Goal: Obtain resource: Download file/media

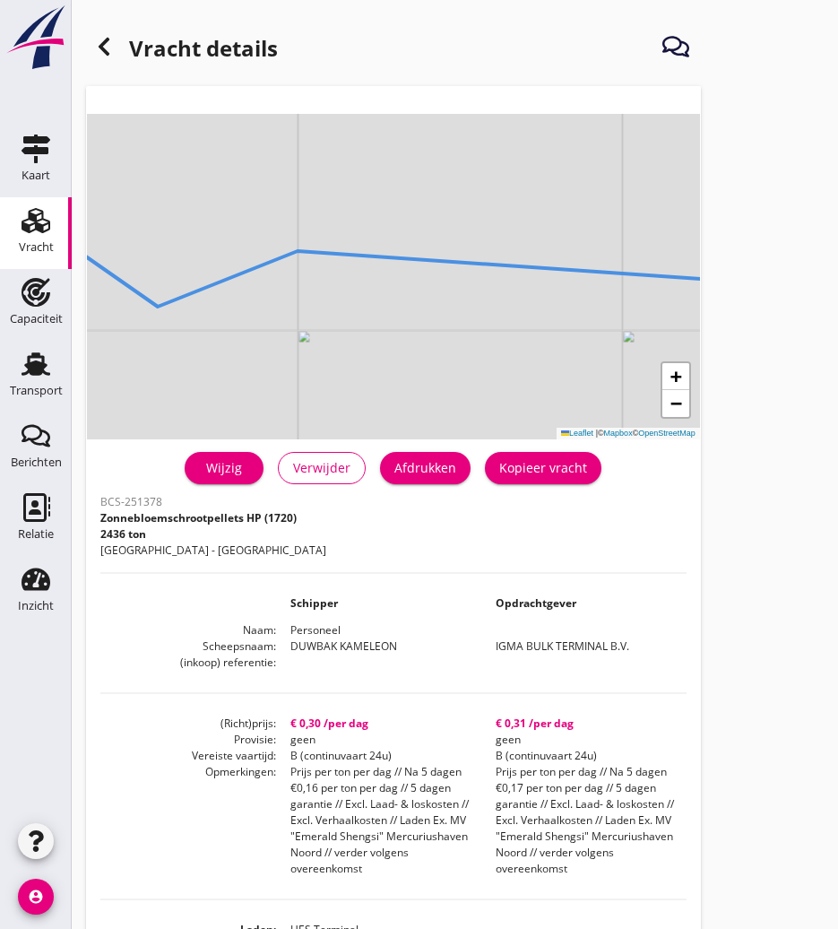
click at [95, 47] on icon at bounding box center [104, 47] width 22 height 22
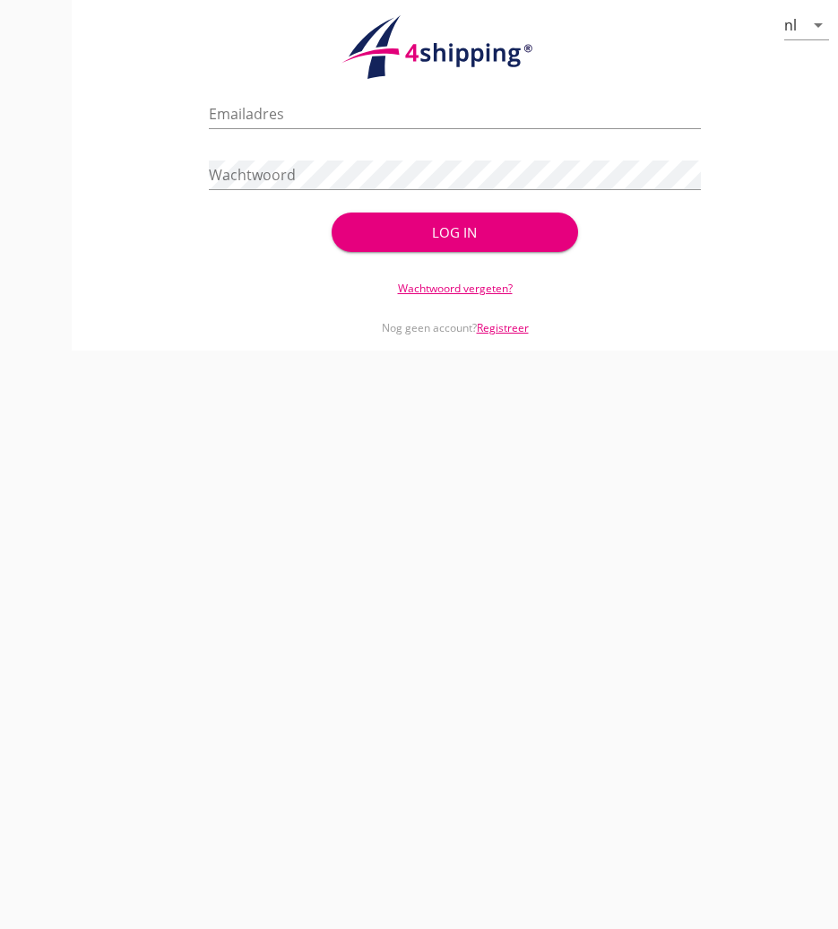
type input "[PERSON_NAME][EMAIL_ADDRESS][DOMAIN_NAME]"
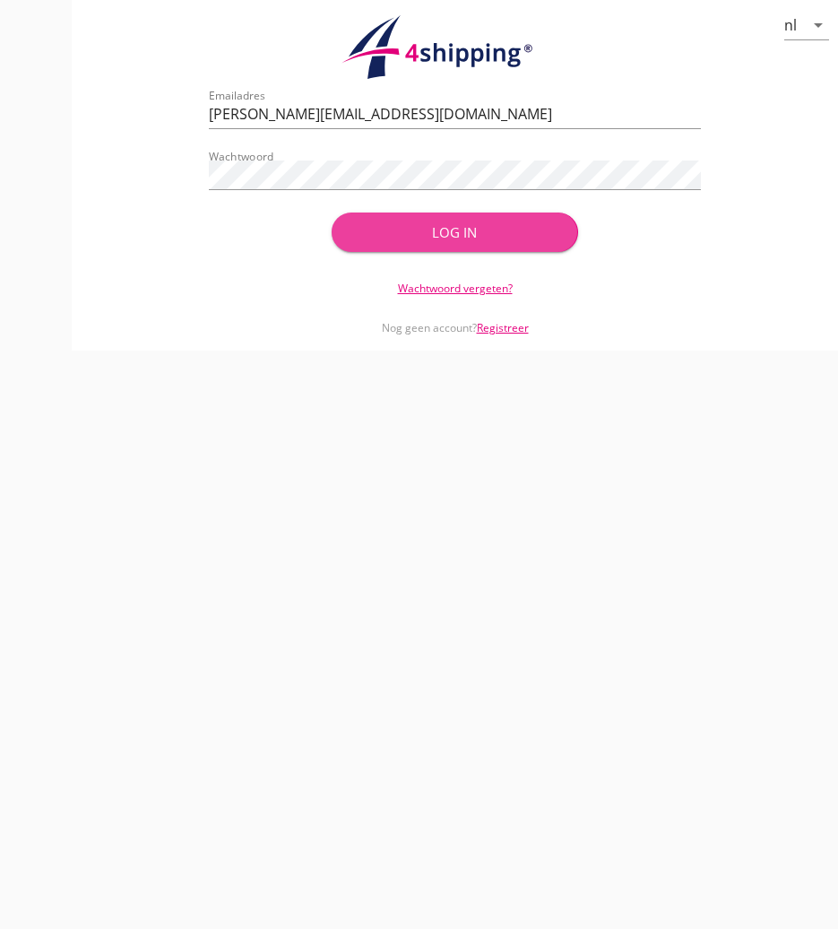
click at [480, 221] on button "Log in" at bounding box center [455, 231] width 246 height 39
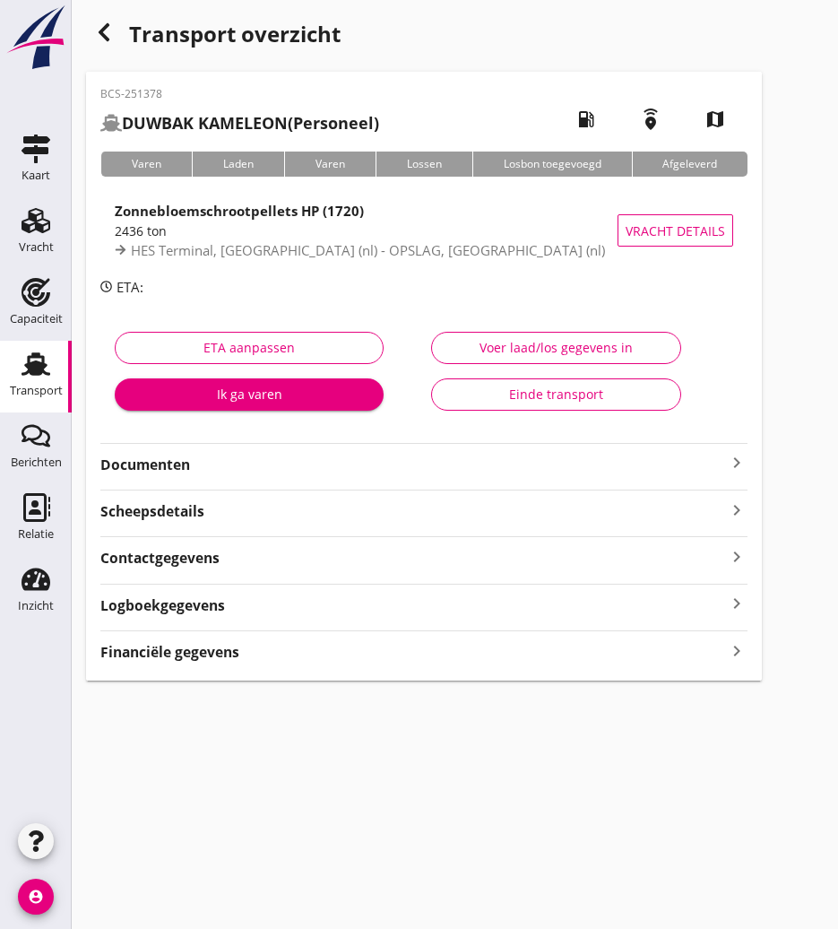
click at [22, 373] on use at bounding box center [36, 363] width 29 height 23
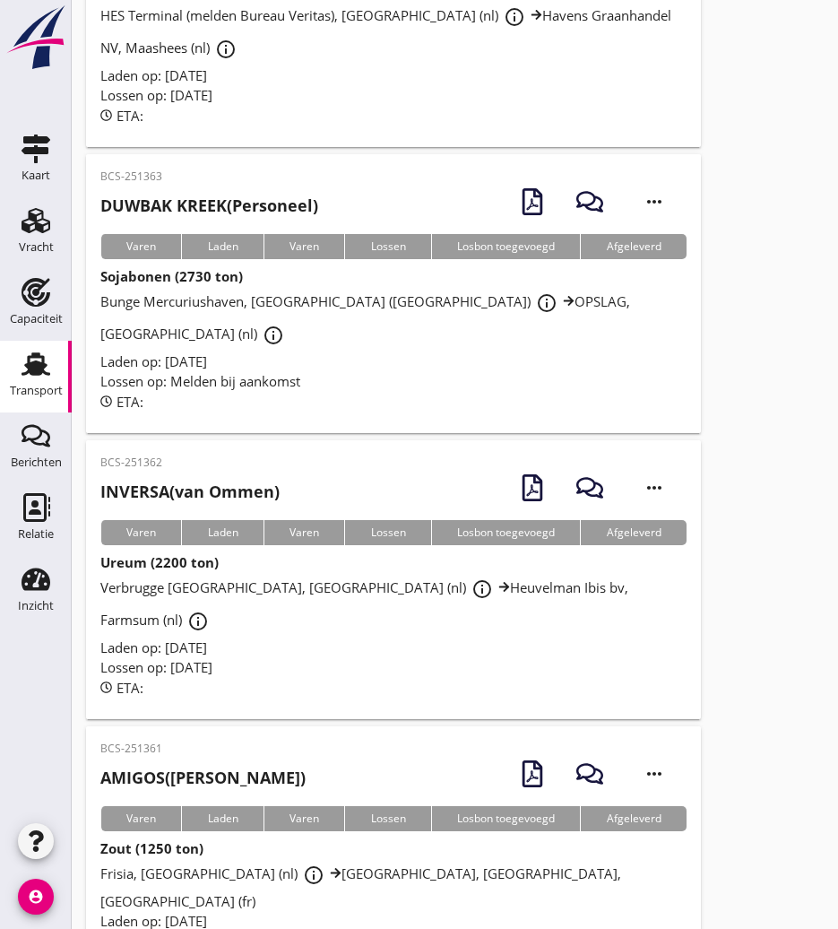
scroll to position [4295, 0]
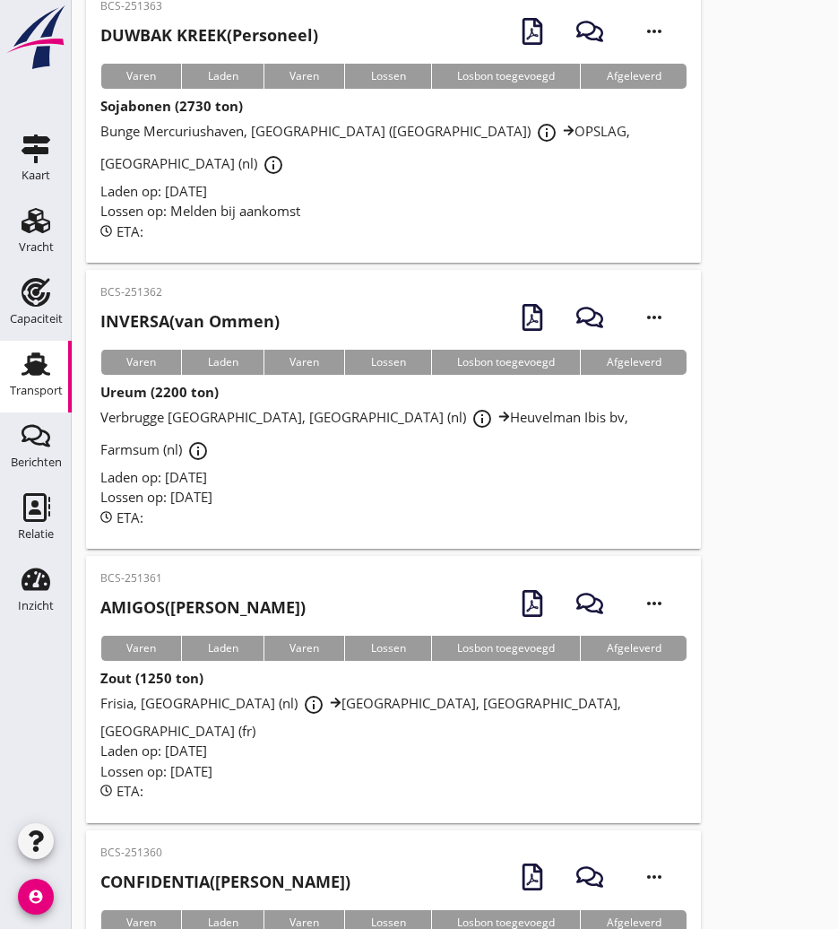
drag, startPoint x: 180, startPoint y: 434, endPoint x: 12, endPoint y: 388, distance: 174.6
click at [179, 570] on p "BCS-251361" at bounding box center [202, 578] width 205 height 16
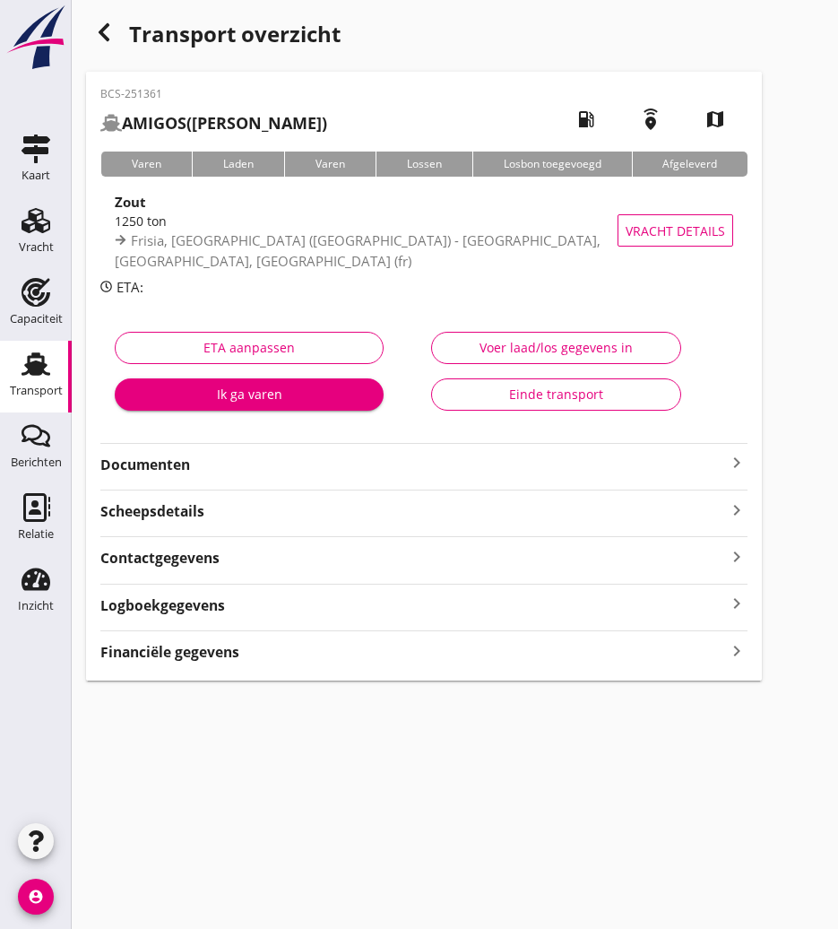
click at [189, 464] on strong "Documenten" at bounding box center [413, 465] width 626 height 21
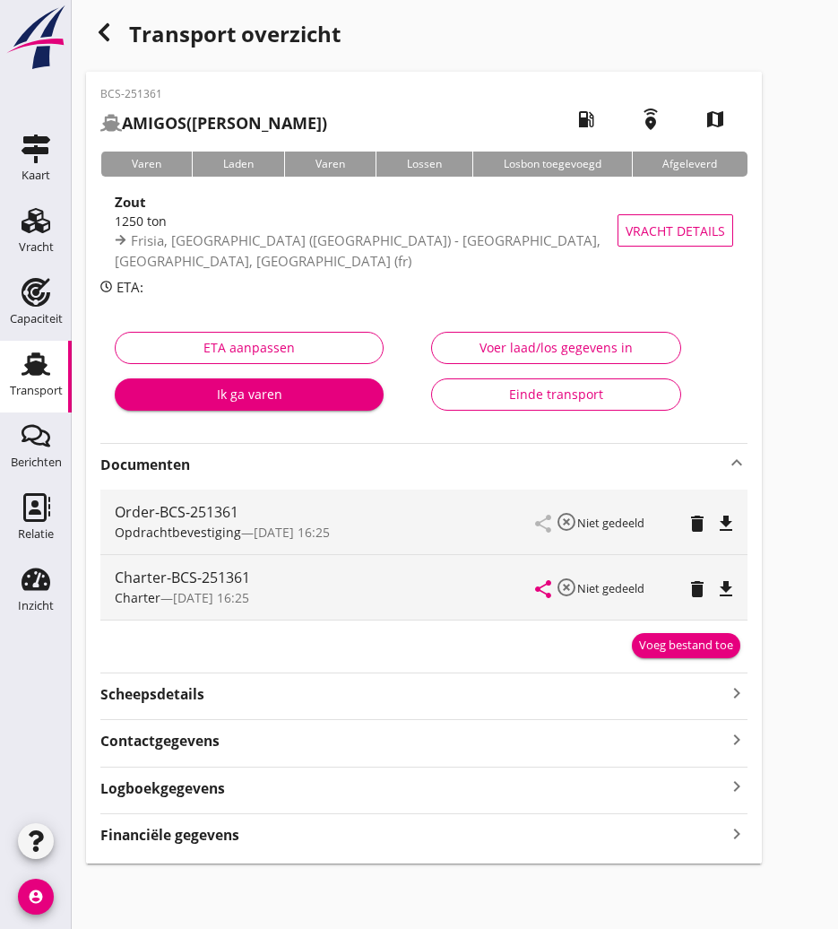
click at [737, 584] on icon "file_download" at bounding box center [726, 589] width 22 height 22
click at [161, 691] on strong "Scheepsdetails" at bounding box center [152, 694] width 104 height 21
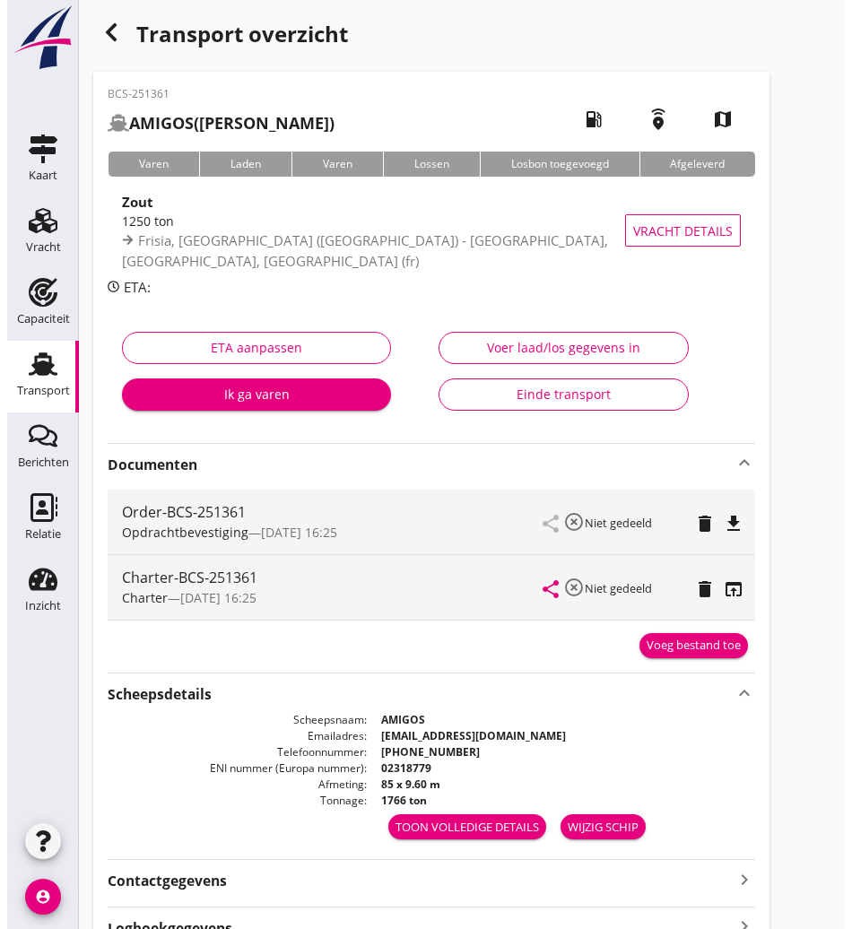
scroll to position [132, 0]
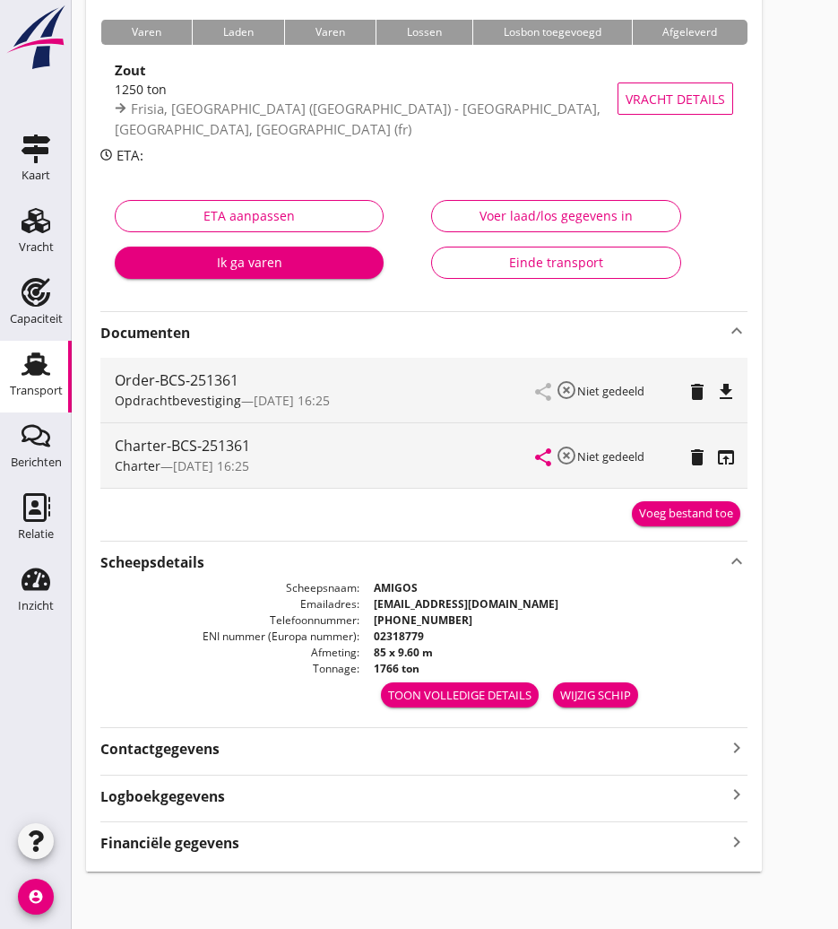
click at [476, 697] on div "Toon volledige details" at bounding box center [459, 696] width 143 height 18
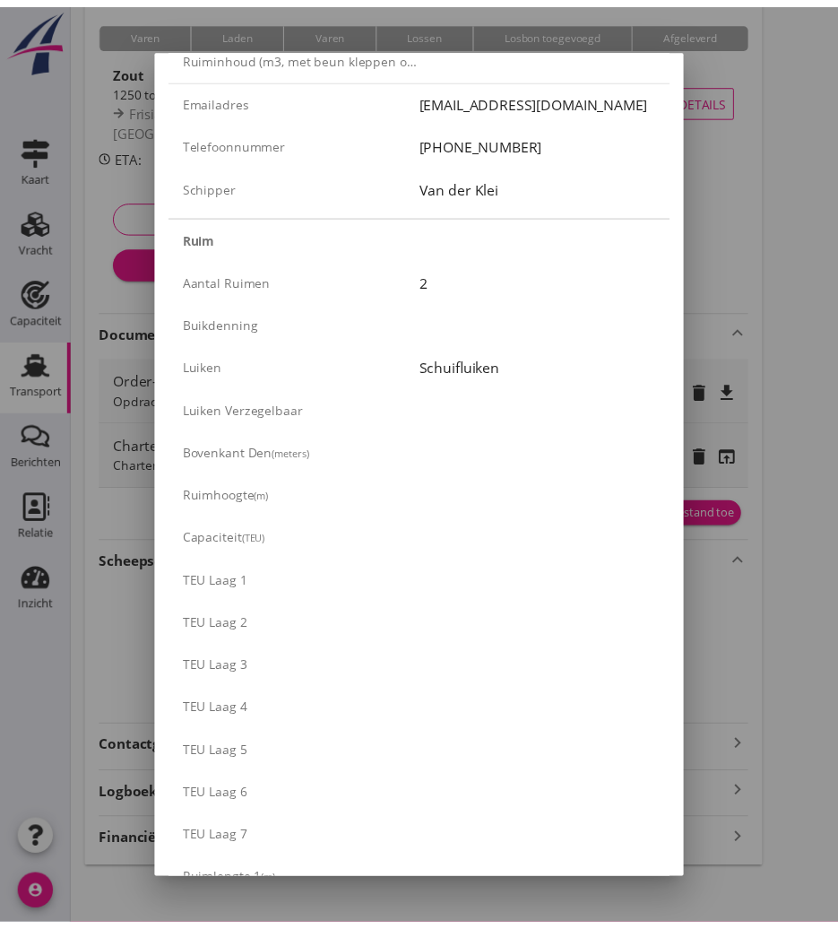
scroll to position [0, 0]
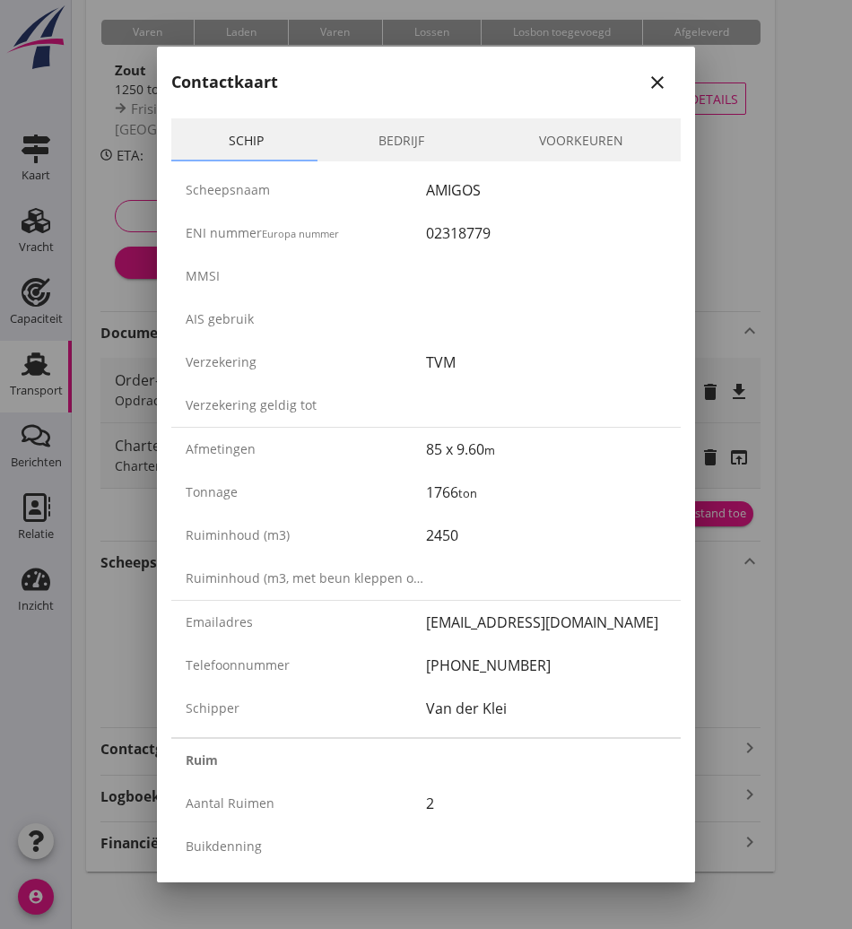
click at [653, 72] on icon "close" at bounding box center [657, 83] width 22 height 22
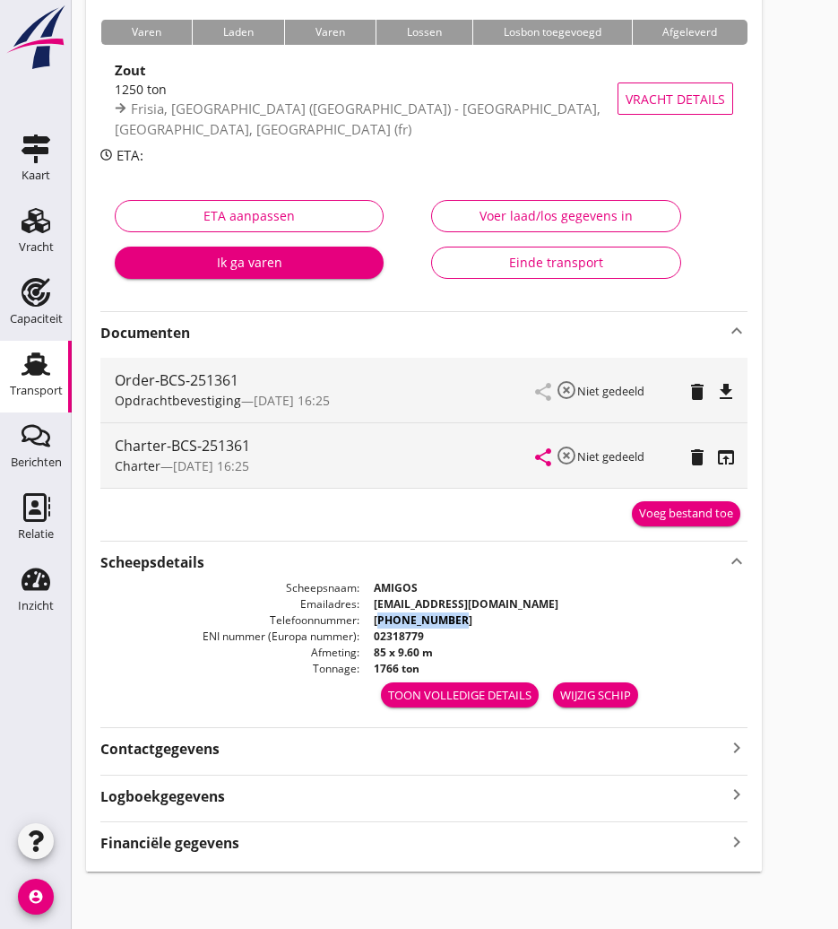
drag, startPoint x: 379, startPoint y: 620, endPoint x: 471, endPoint y: 620, distance: 91.4
click at [471, 620] on dd "[PHONE_NUMBER]" at bounding box center [554, 620] width 388 height 16
copy strong "31 653295831"
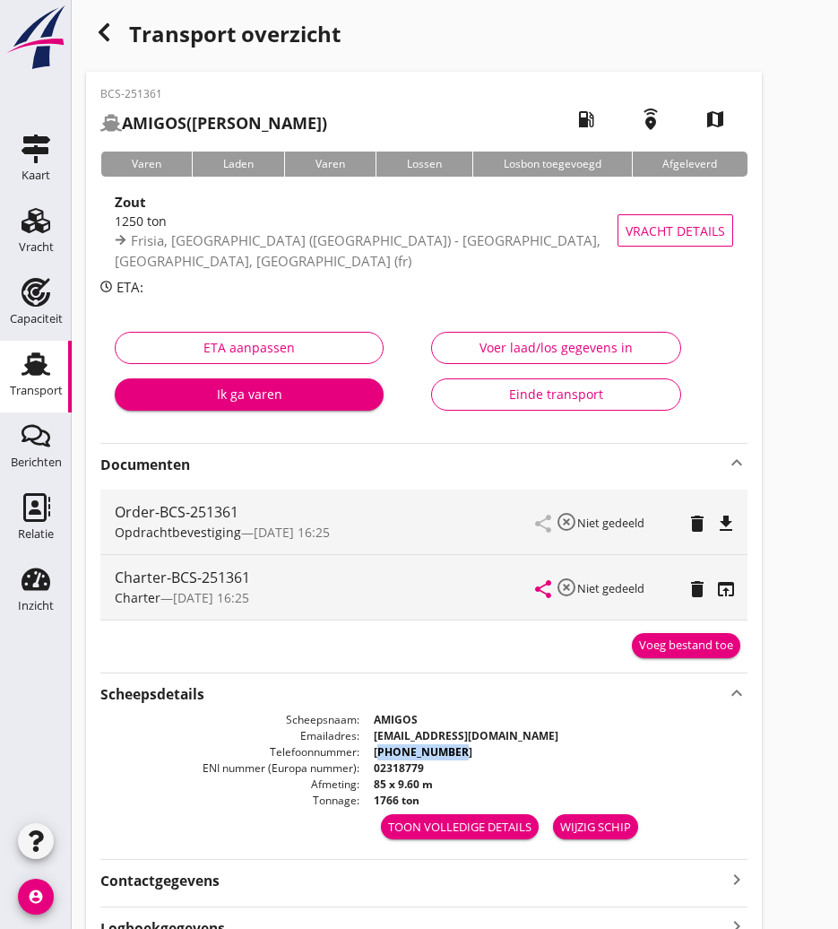
click at [106, 40] on icon "button" at bounding box center [104, 33] width 22 height 22
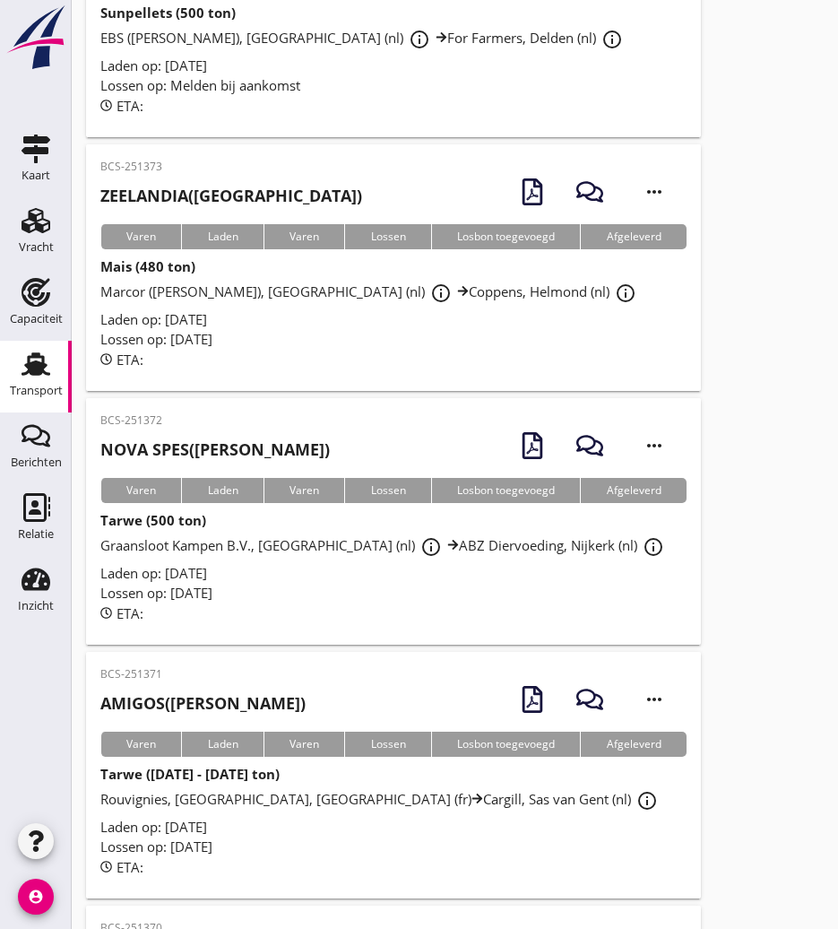
scroll to position [1615, 0]
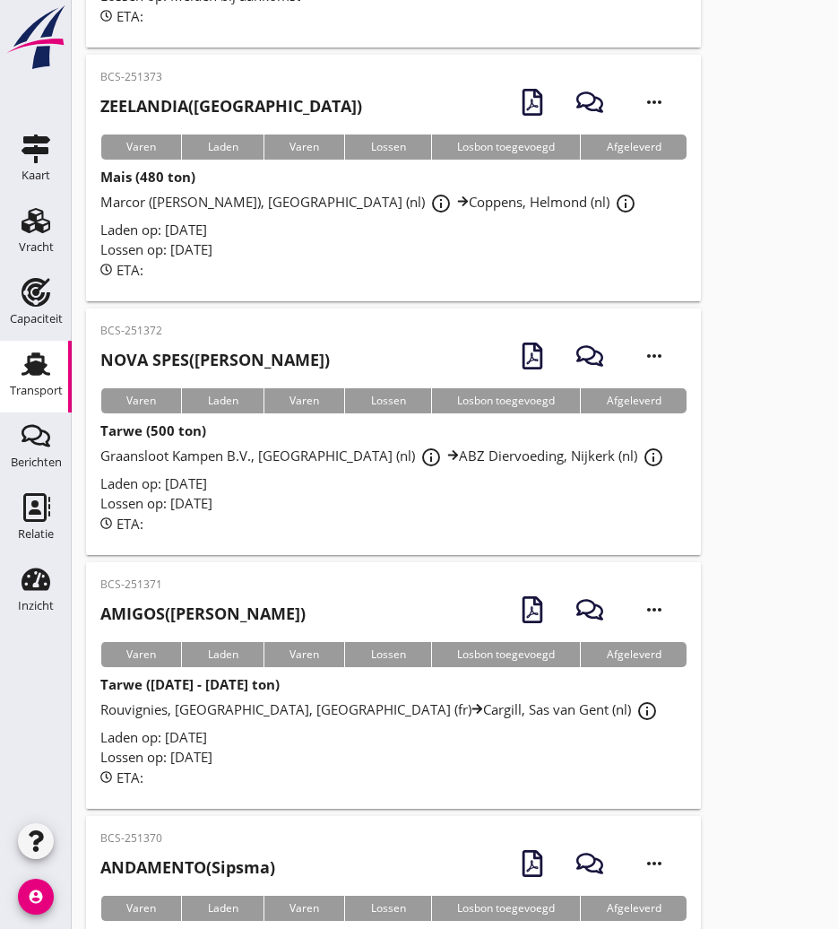
click at [186, 323] on p "BCS-251372" at bounding box center [215, 331] width 230 height 16
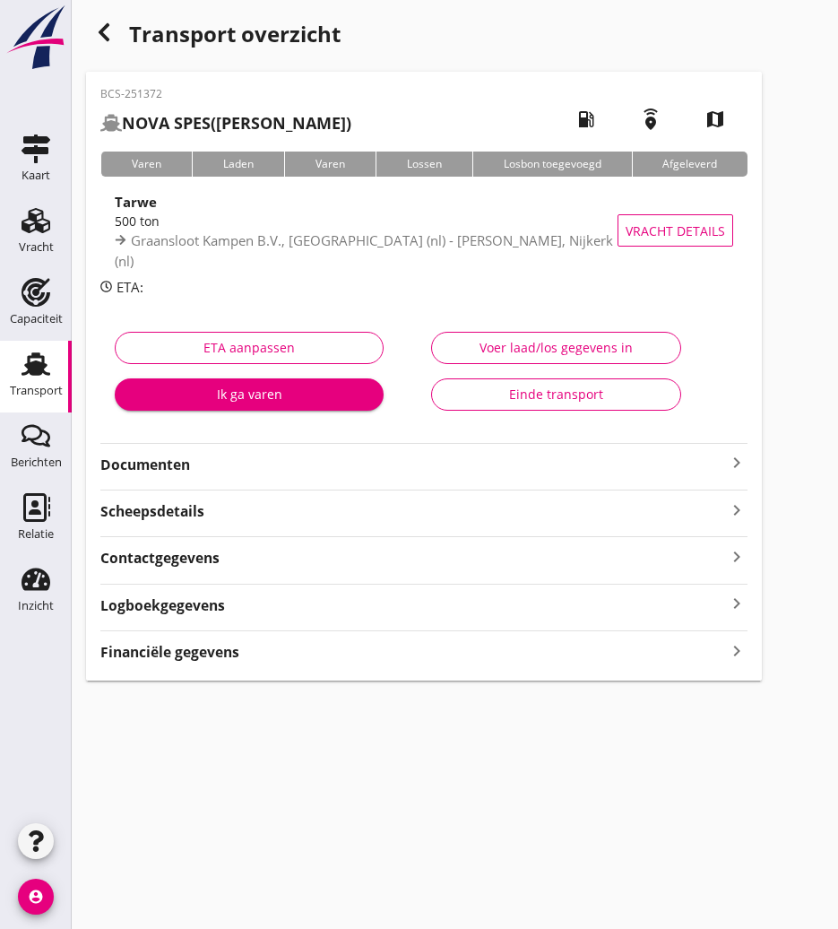
click at [219, 465] on strong "Documenten" at bounding box center [413, 465] width 626 height 21
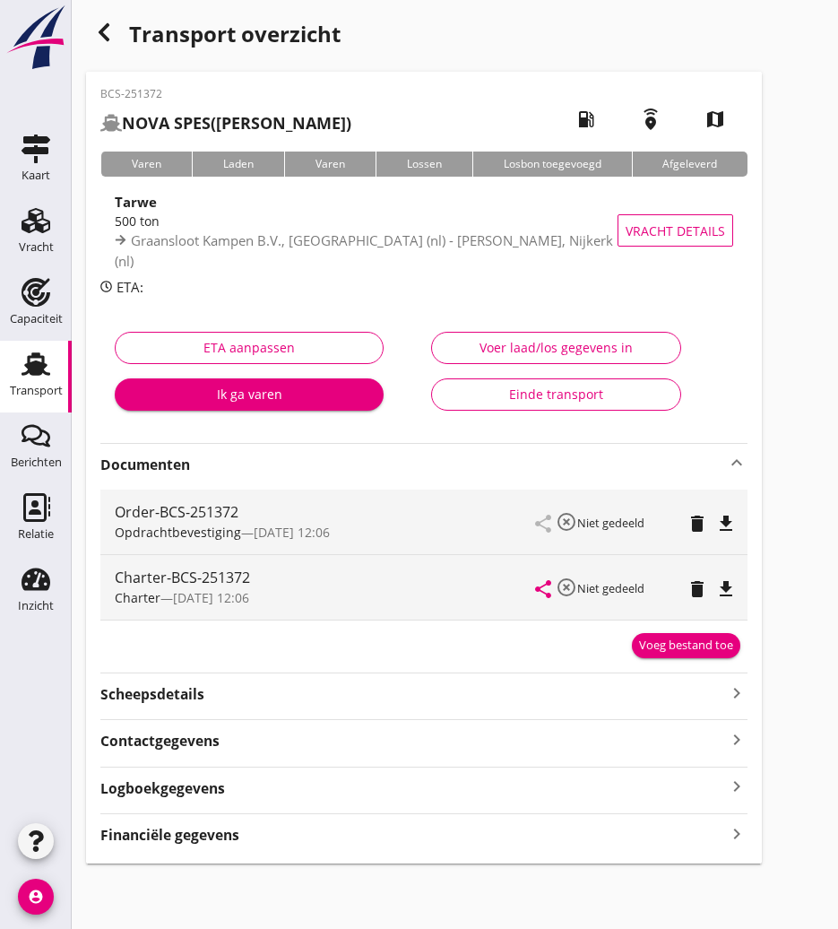
click at [721, 582] on icon "file_download" at bounding box center [726, 589] width 22 height 22
click at [107, 34] on icon "button" at bounding box center [104, 33] width 22 height 22
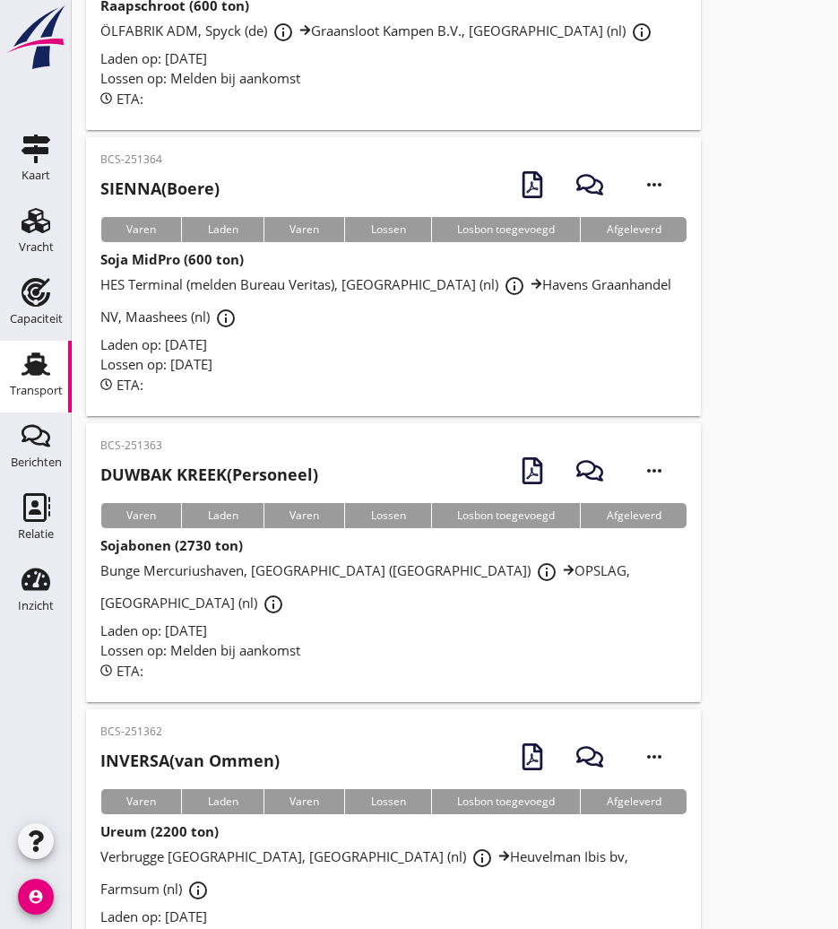
scroll to position [3946, 0]
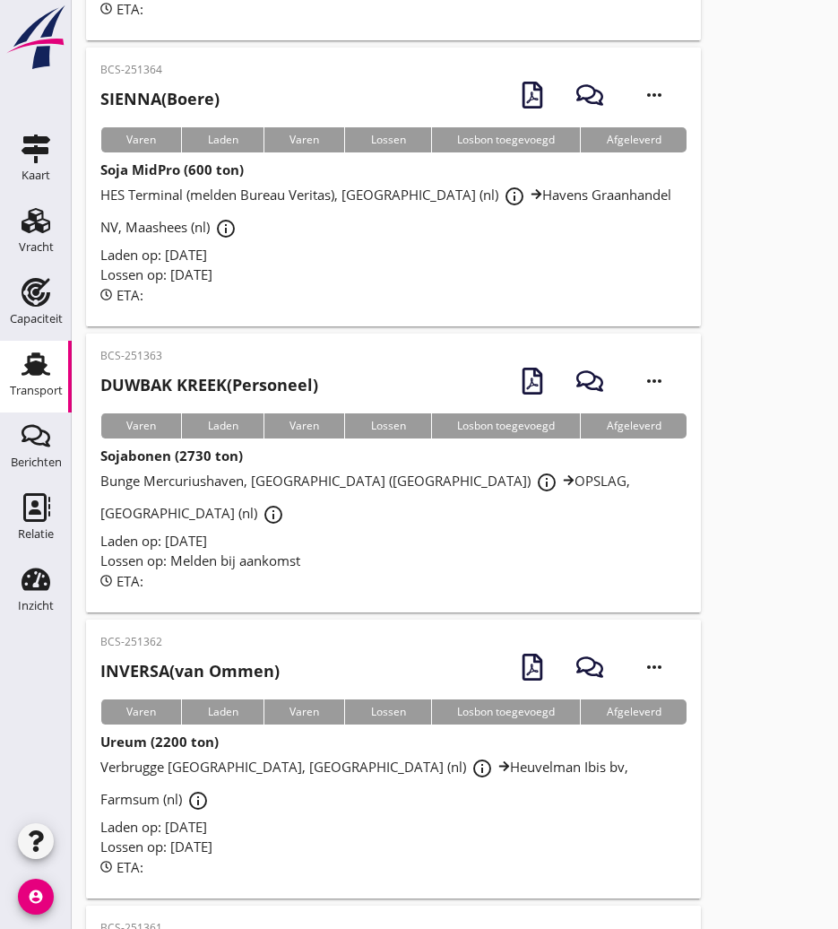
click at [239, 659] on h2 "INVERSA (van Ommen)" at bounding box center [189, 671] width 179 height 24
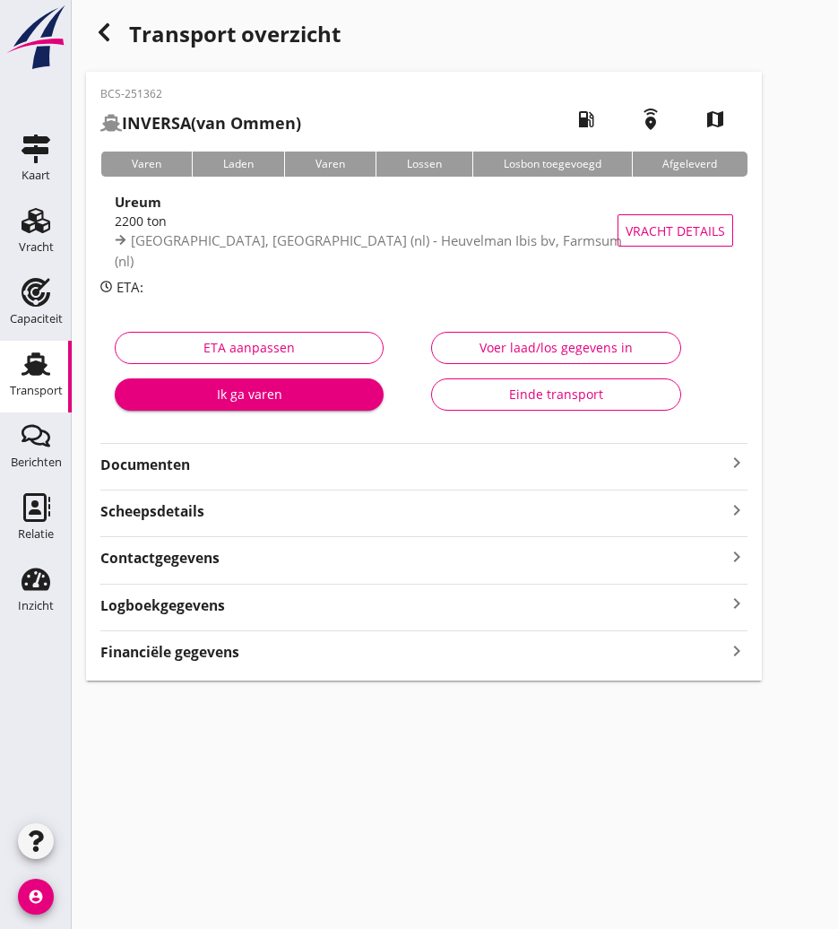
click at [279, 464] on strong "Documenten" at bounding box center [413, 465] width 626 height 21
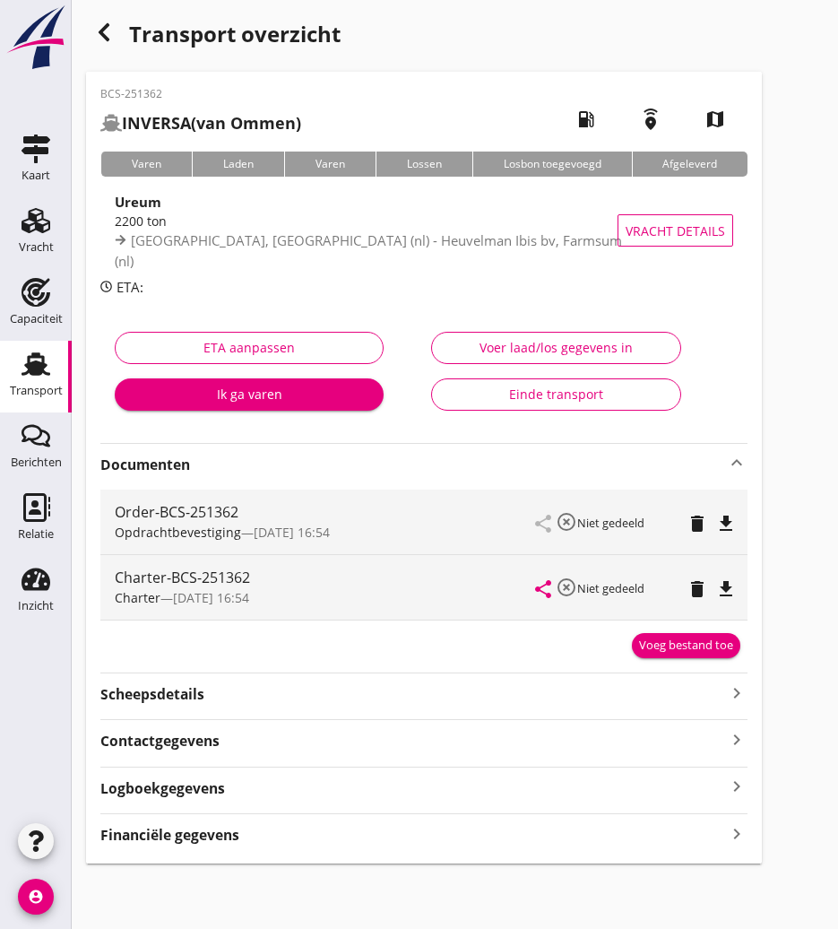
click at [725, 598] on icon "file_download" at bounding box center [726, 589] width 22 height 22
click at [106, 27] on use "button" at bounding box center [104, 32] width 11 height 18
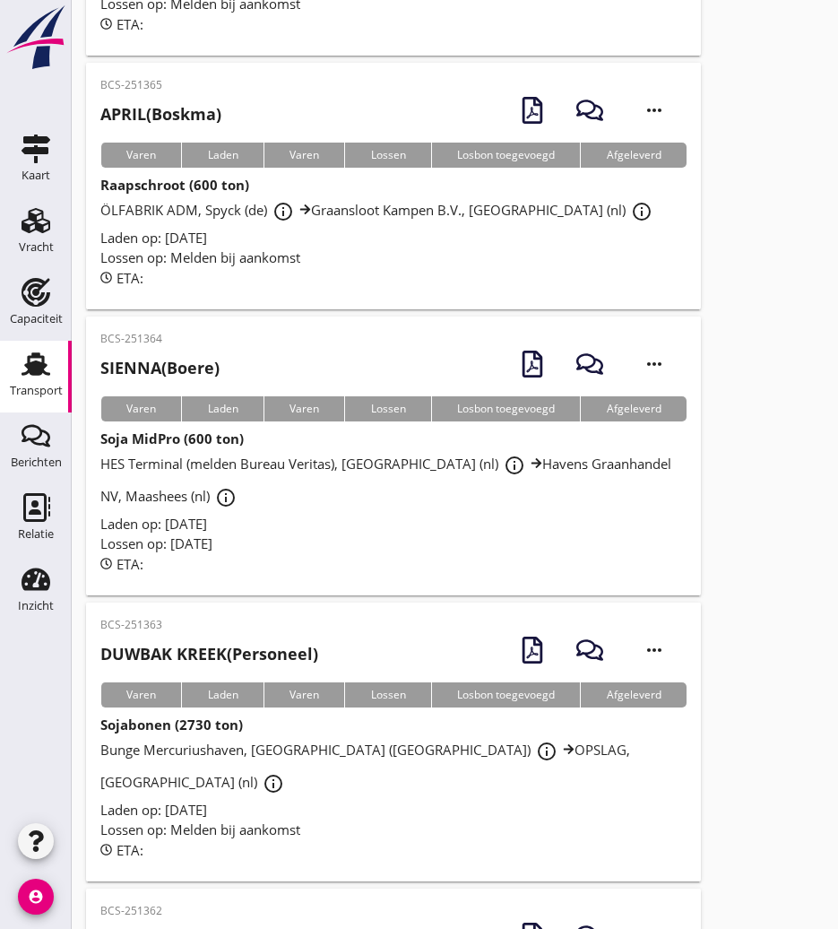
scroll to position [3587, 0]
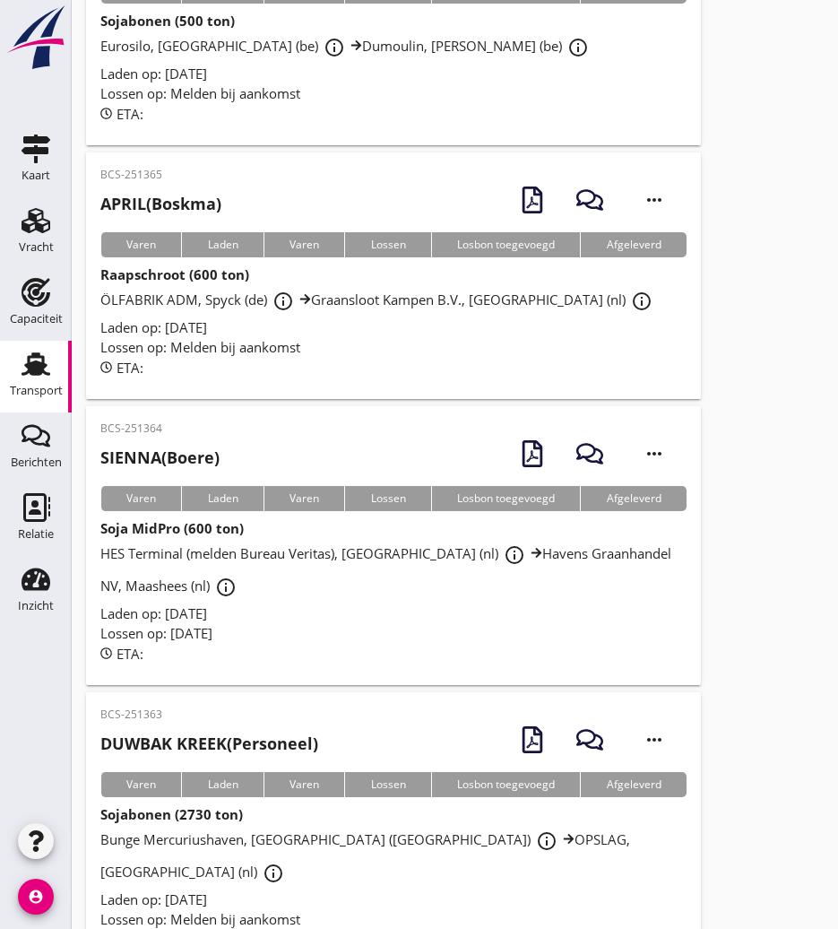
drag, startPoint x: 247, startPoint y: 368, endPoint x: 233, endPoint y: 361, distance: 16.0
click at [247, 420] on div "BCS-251364 SIENNA (Boere) more_horiz" at bounding box center [393, 452] width 586 height 65
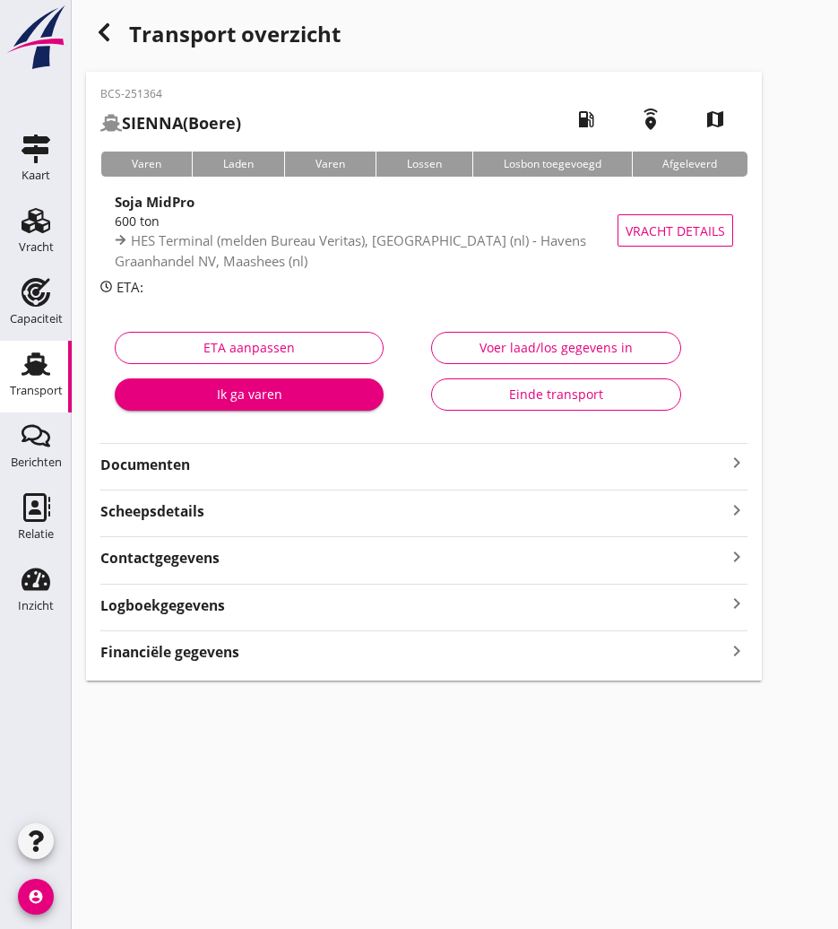
drag, startPoint x: 233, startPoint y: 459, endPoint x: 267, endPoint y: 420, distance: 51.4
click at [233, 460] on strong "Documenten" at bounding box center [413, 465] width 626 height 21
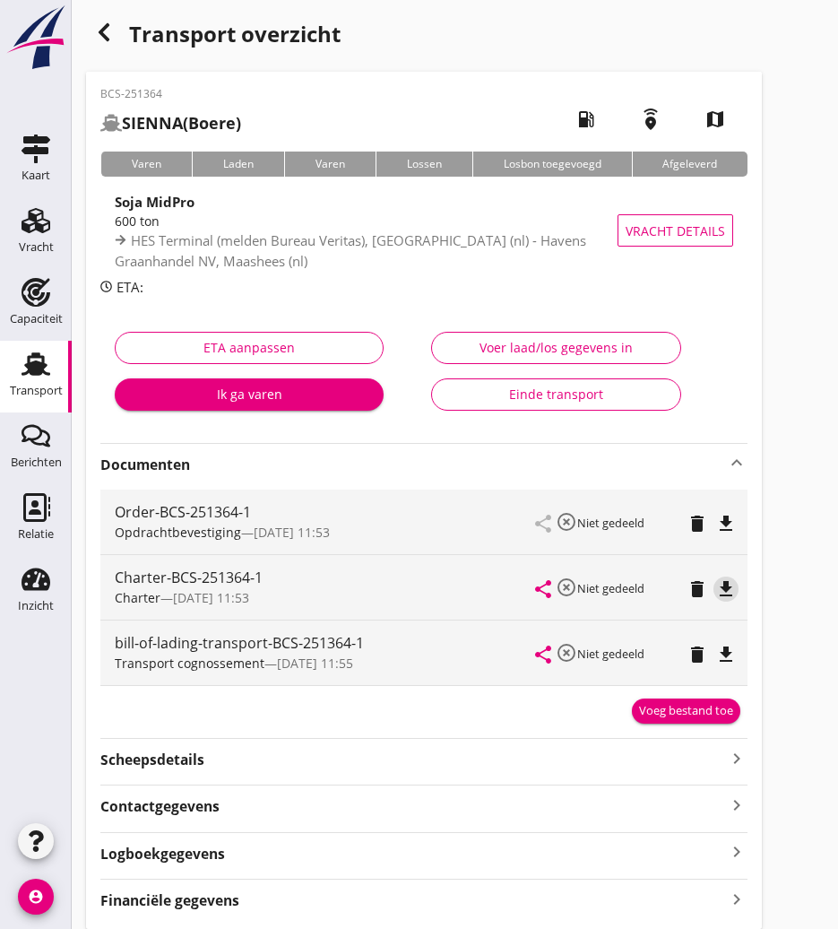
click at [728, 586] on icon "file_download" at bounding box center [726, 589] width 22 height 22
click at [129, 28] on div "Transport overzicht" at bounding box center [424, 35] width 676 height 43
click at [117, 35] on div "button" at bounding box center [104, 32] width 36 height 36
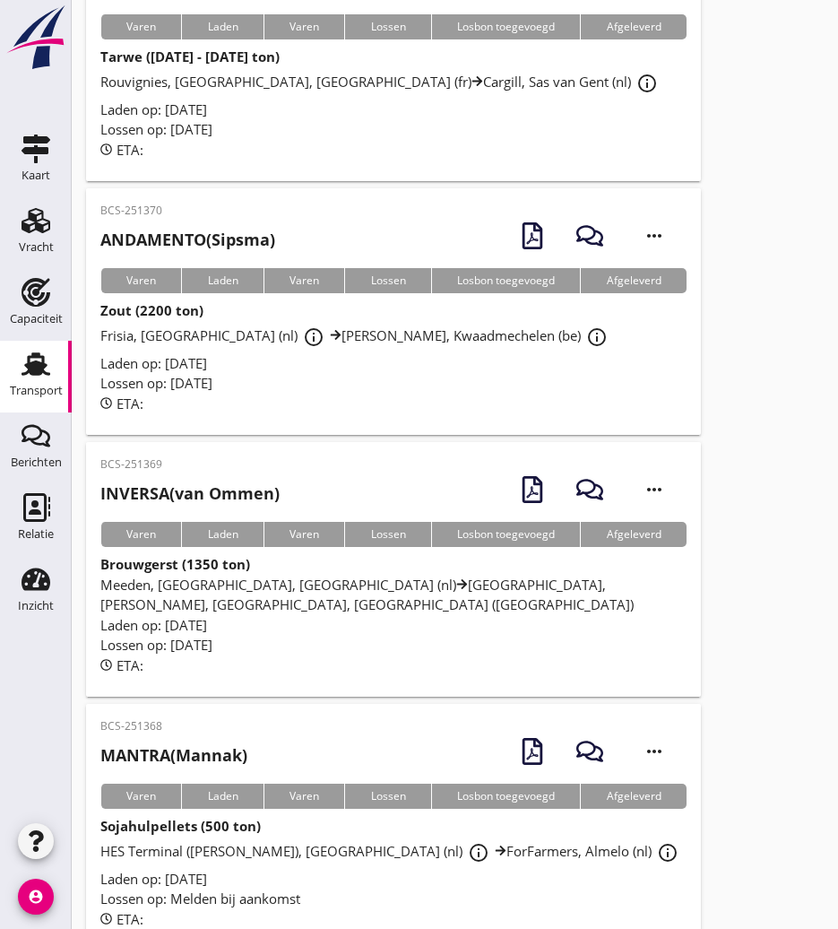
scroll to position [3139, 0]
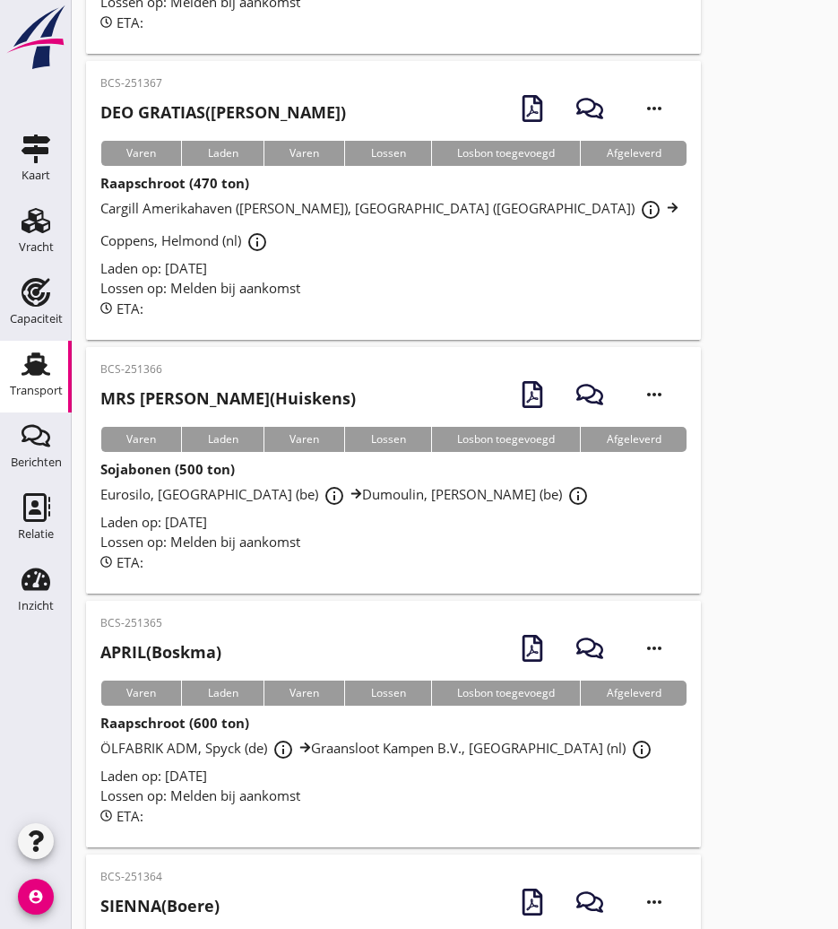
click at [238, 615] on div "BCS-251365 APRIL (Boskma) more_horiz" at bounding box center [393, 647] width 586 height 65
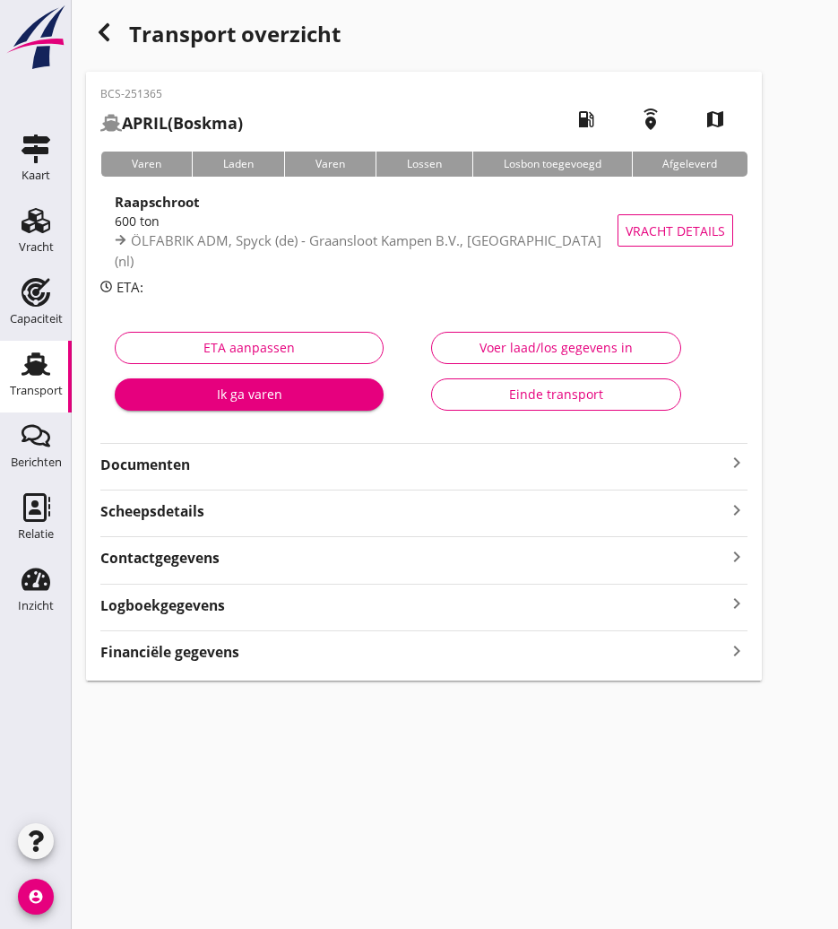
drag, startPoint x: 235, startPoint y: 471, endPoint x: 247, endPoint y: 477, distance: 14.0
click at [235, 471] on strong "Documenten" at bounding box center [413, 465] width 626 height 21
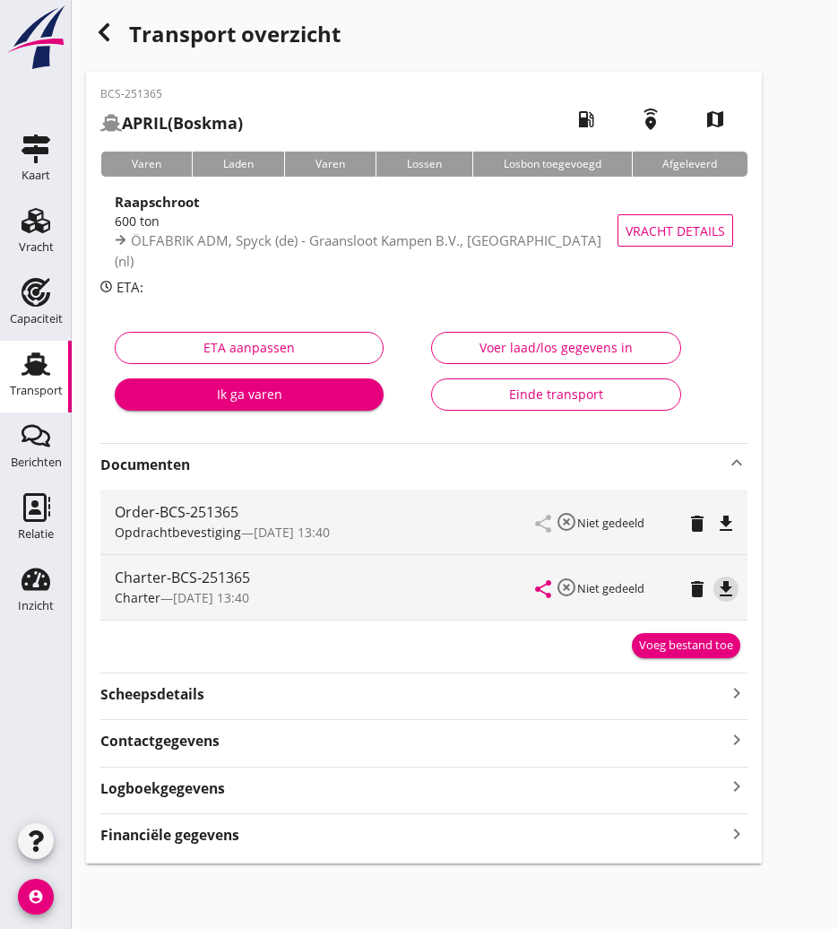
click at [720, 588] on icon "file_download" at bounding box center [726, 589] width 22 height 22
click at [111, 29] on icon "button" at bounding box center [104, 33] width 22 height 22
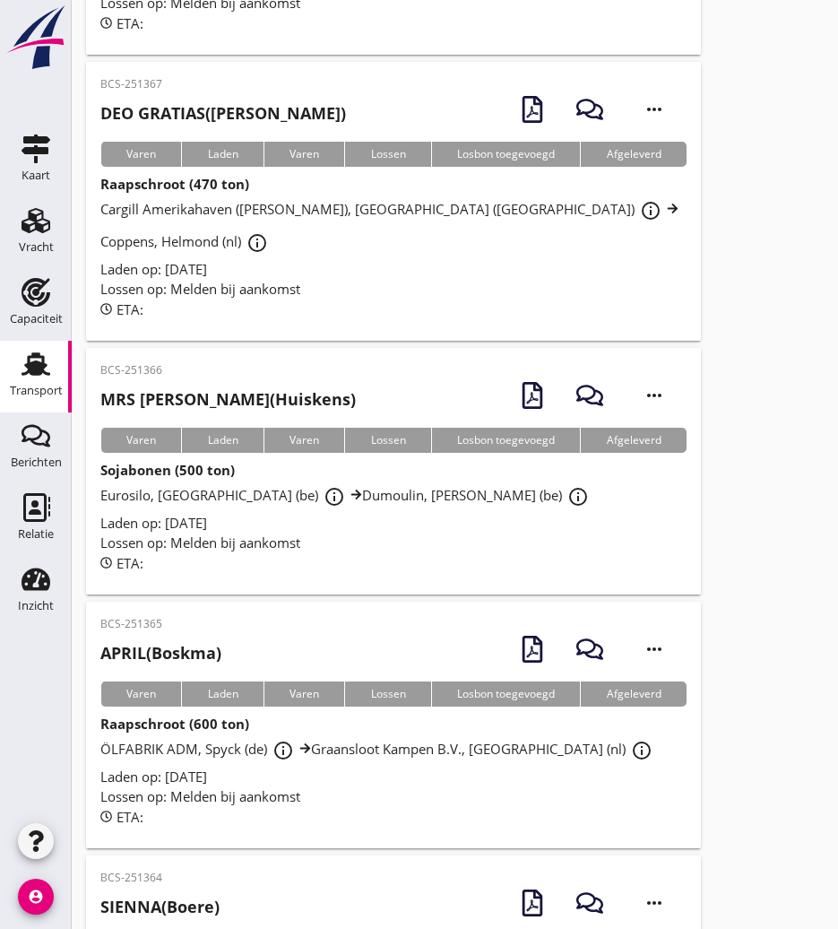
scroll to position [3048, 0]
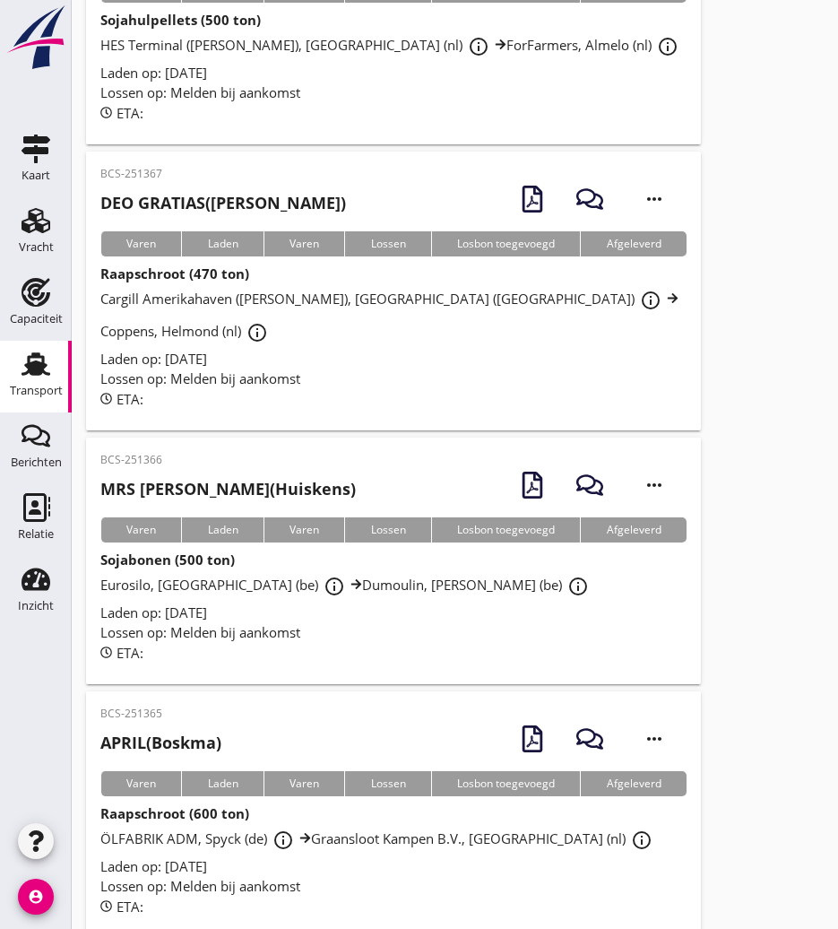
drag, startPoint x: 218, startPoint y: 379, endPoint x: 26, endPoint y: 410, distance: 194.3
click at [218, 452] on p "BCS-251366" at bounding box center [228, 460] width 256 height 16
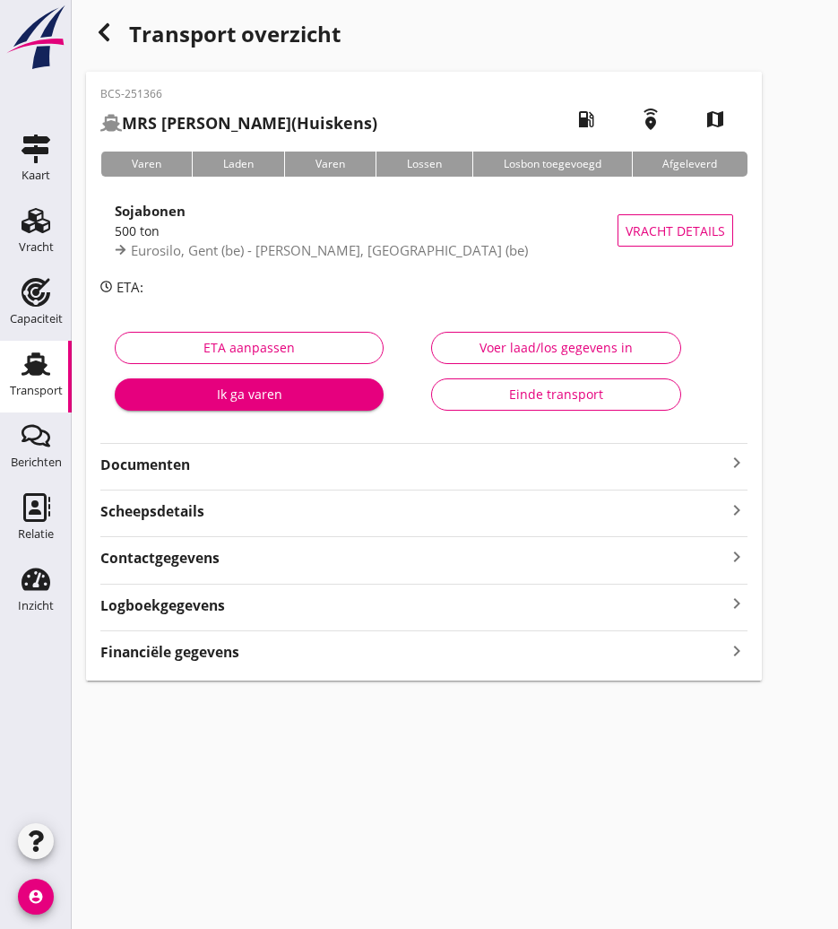
drag, startPoint x: 366, startPoint y: 466, endPoint x: 391, endPoint y: 475, distance: 26.7
click at [366, 466] on strong "Documenten" at bounding box center [413, 465] width 626 height 21
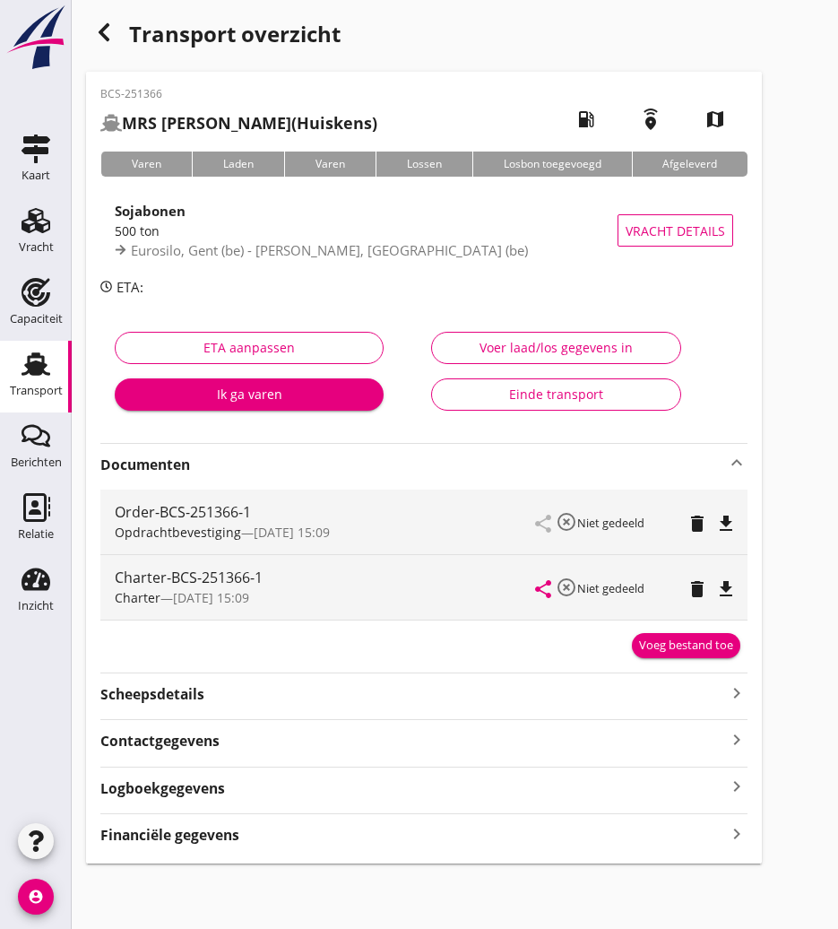
click at [725, 588] on icon "file_download" at bounding box center [726, 589] width 22 height 22
click at [95, 45] on div "button" at bounding box center [104, 32] width 36 height 36
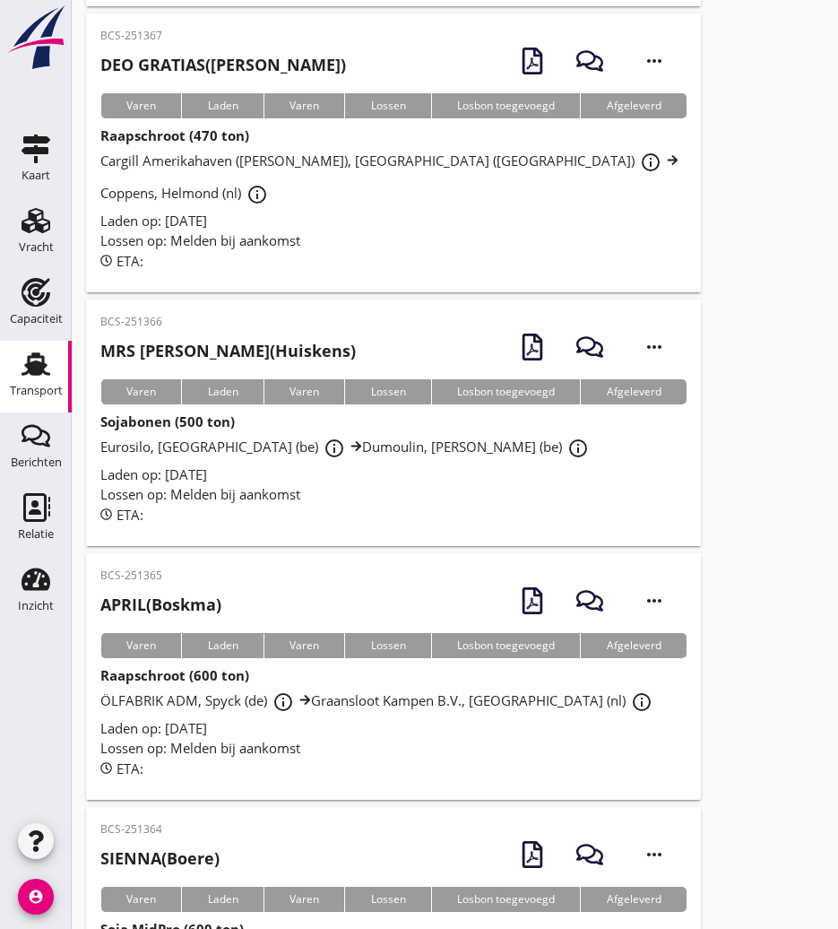
scroll to position [3007, 0]
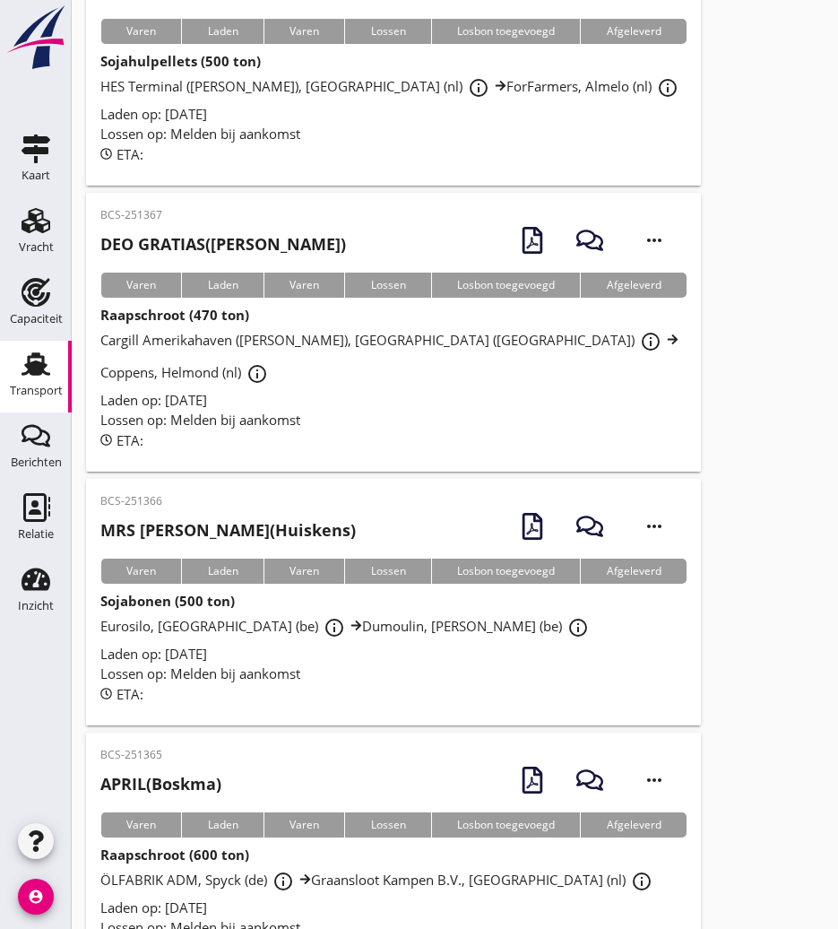
click at [230, 232] on h2 "DEO GRATIAS ([PERSON_NAME])" at bounding box center [223, 244] width 246 height 24
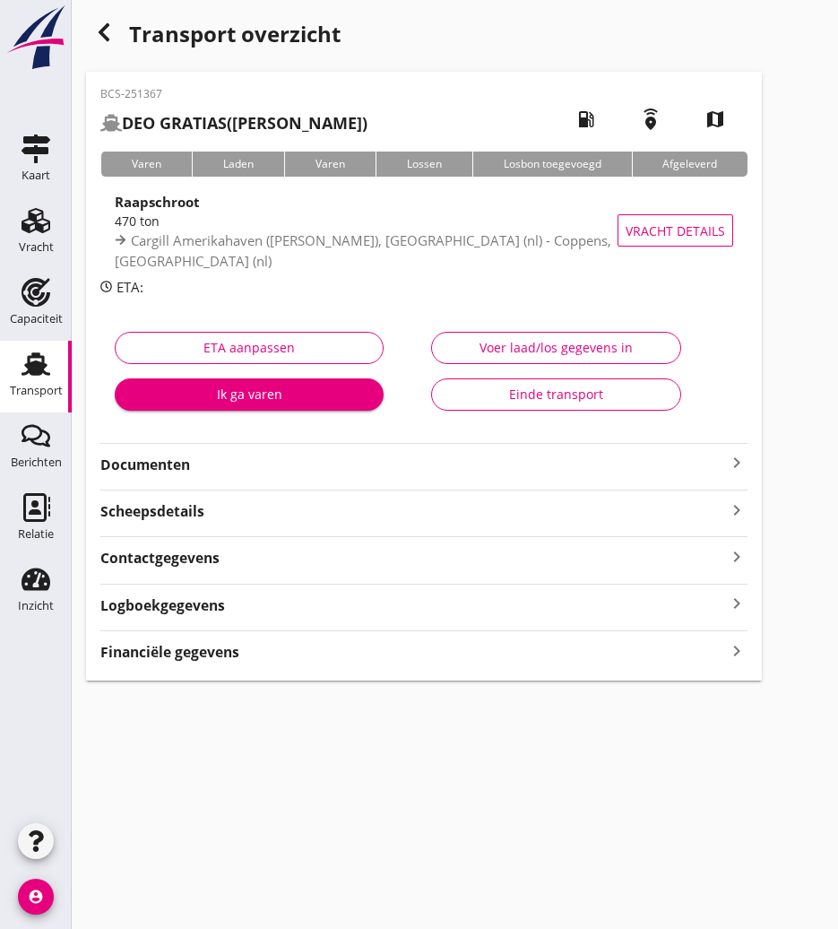
click at [299, 462] on strong "Documenten" at bounding box center [413, 465] width 626 height 21
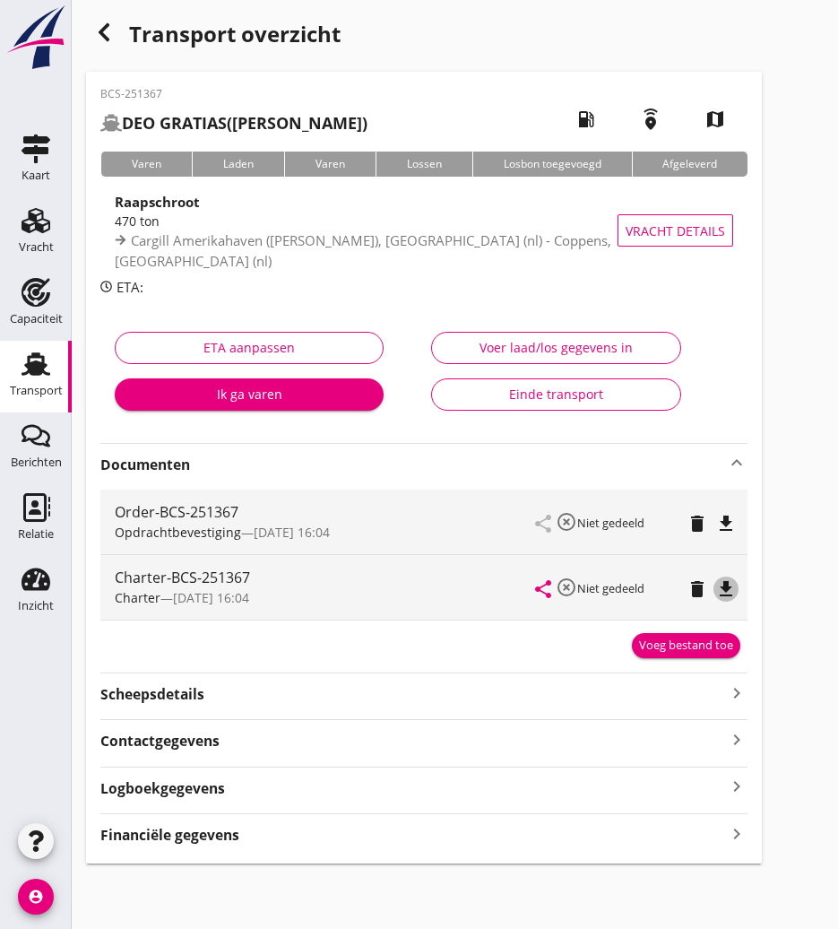
click at [725, 592] on icon "file_download" at bounding box center [726, 589] width 22 height 22
click at [104, 38] on use "button" at bounding box center [104, 32] width 11 height 18
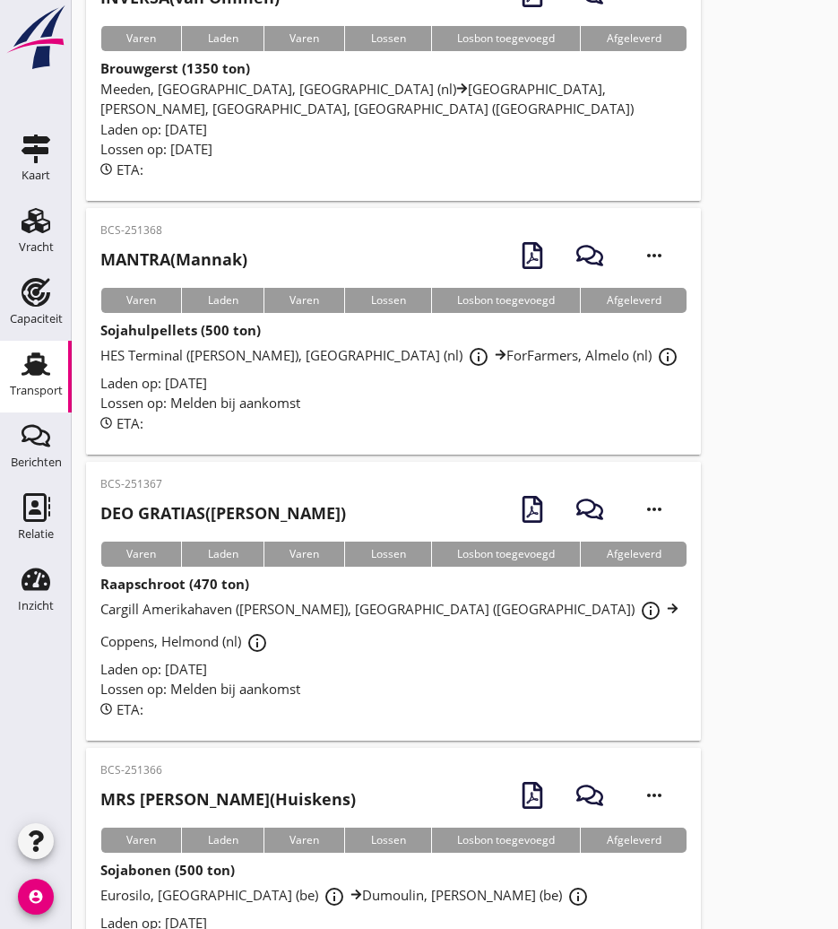
scroll to position [2469, 0]
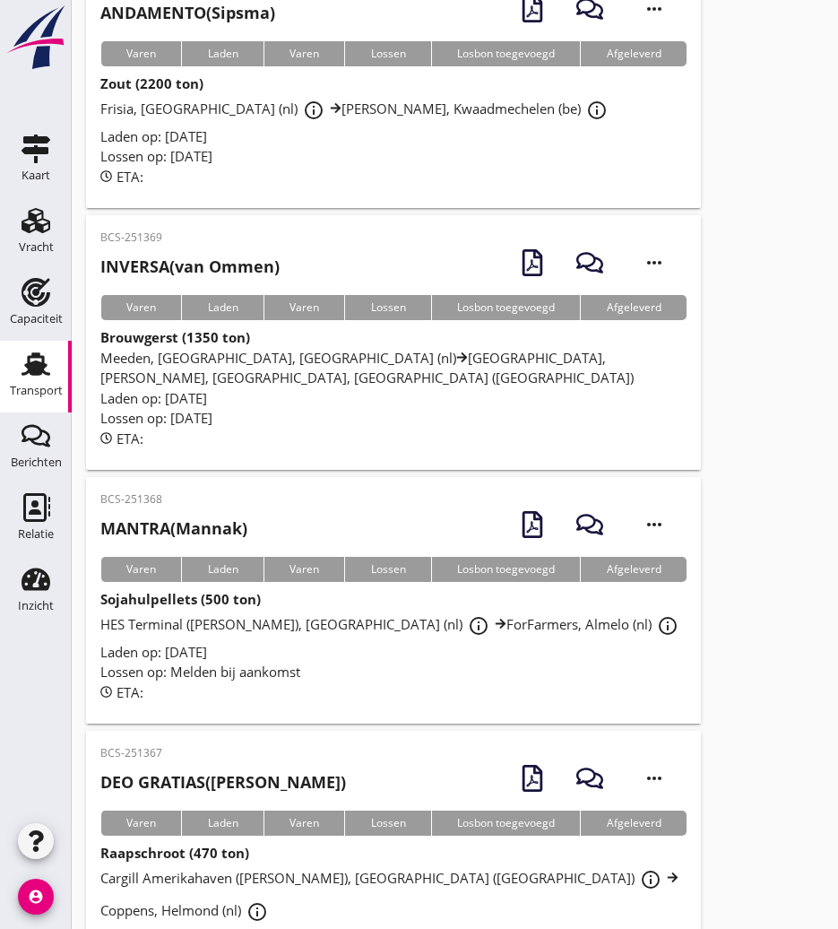
click at [189, 491] on p "BCS-251368" at bounding box center [173, 499] width 147 height 16
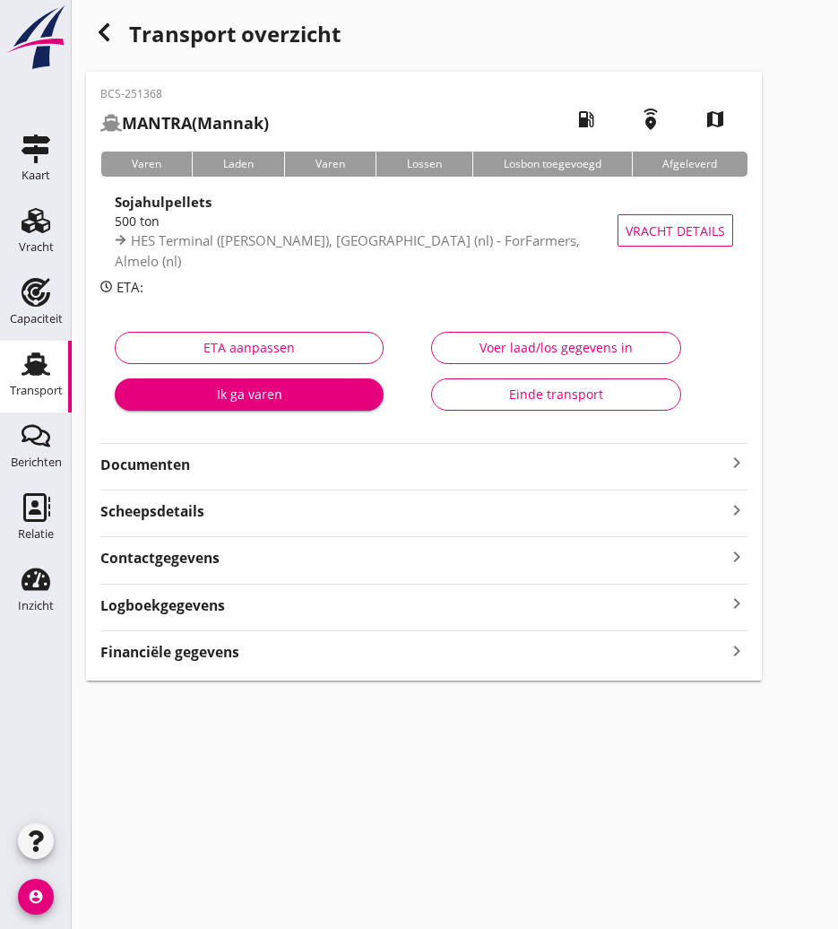
drag, startPoint x: 141, startPoint y: 461, endPoint x: 214, endPoint y: 480, distance: 75.9
click at [141, 461] on strong "Documenten" at bounding box center [413, 465] width 626 height 21
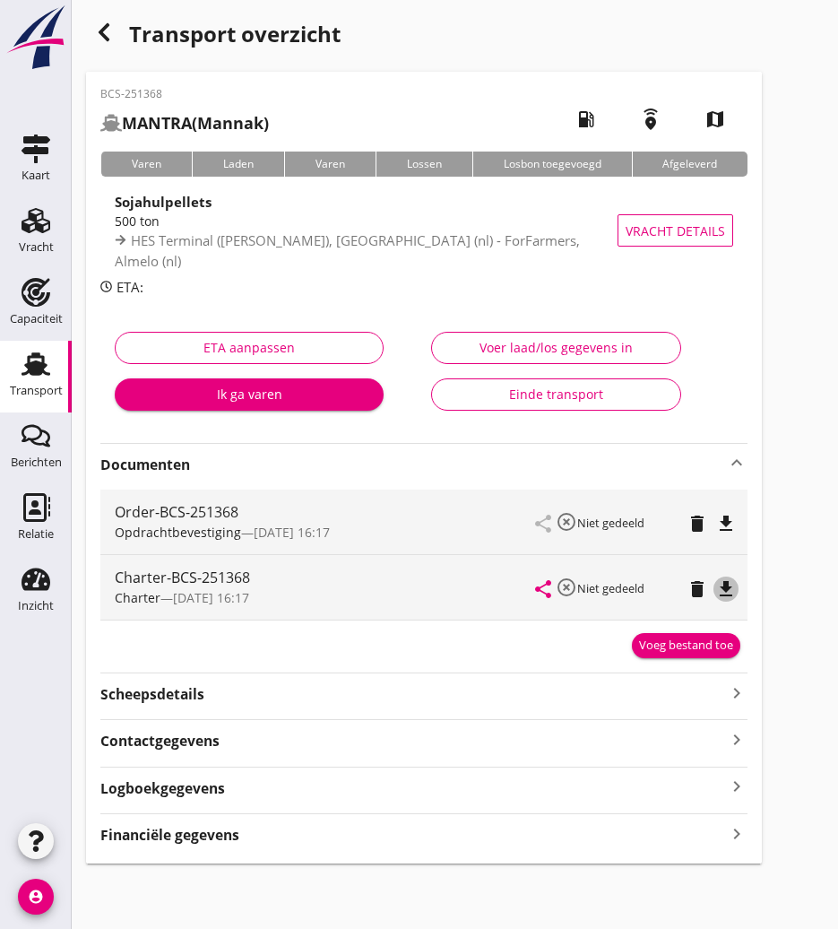
click at [728, 580] on icon "file_download" at bounding box center [726, 589] width 22 height 22
click at [36, 383] on div "Transport" at bounding box center [36, 390] width 53 height 25
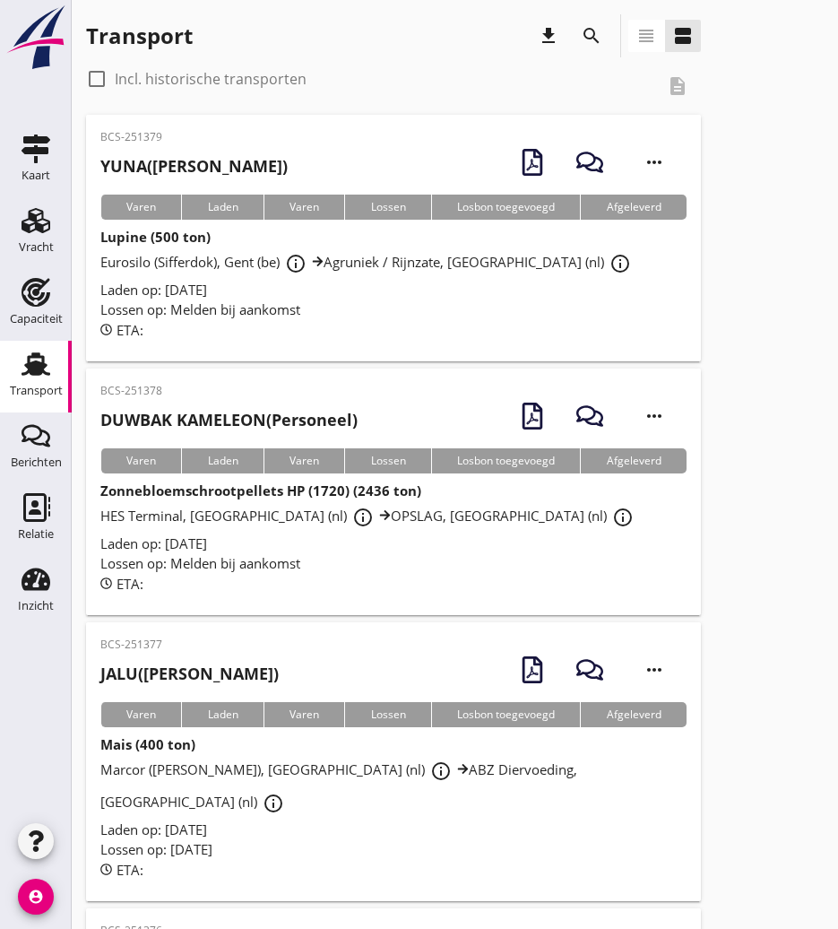
click at [582, 39] on icon "search" at bounding box center [592, 36] width 22 height 22
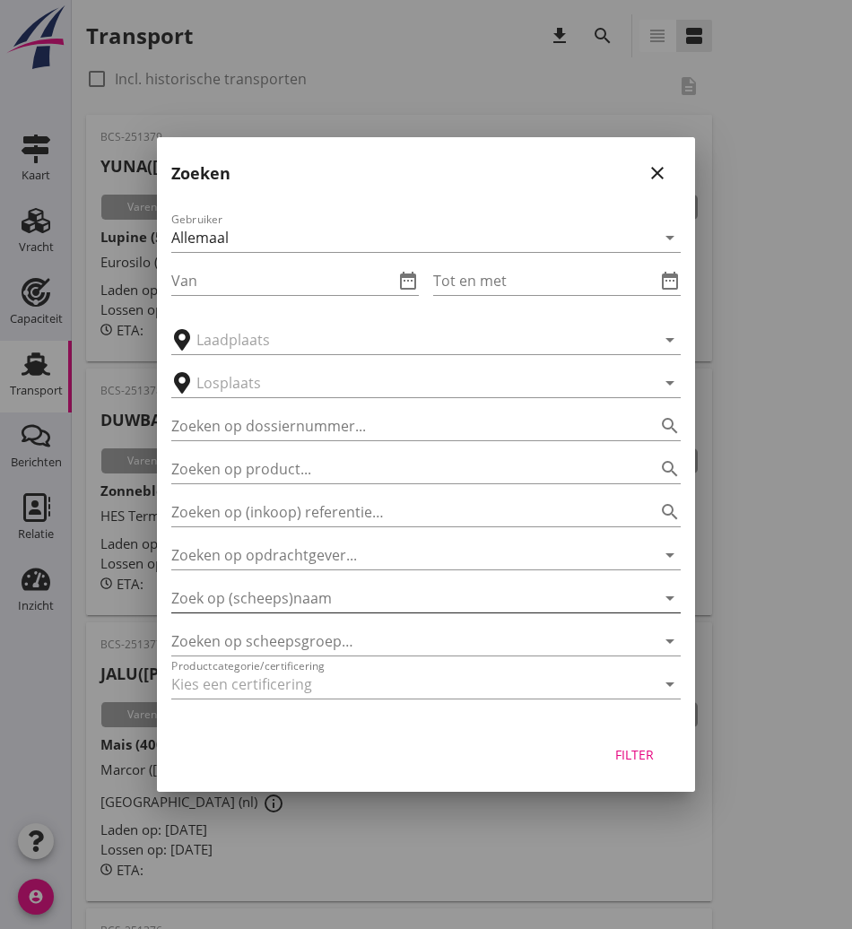
click at [206, 611] on input "Zoek op (scheeps)naam" at bounding box center [400, 598] width 459 height 29
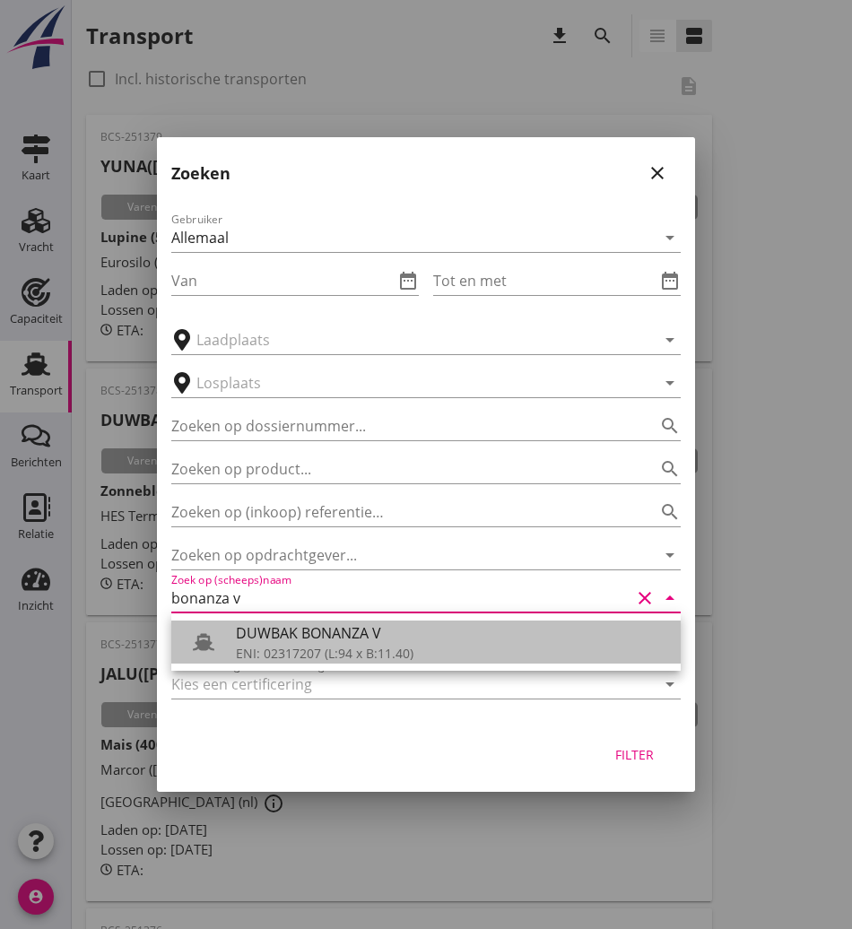
drag, startPoint x: 258, startPoint y: 637, endPoint x: 269, endPoint y: 633, distance: 11.7
click at [259, 637] on div "DUWBAK BONANZA V" at bounding box center [451, 633] width 430 height 22
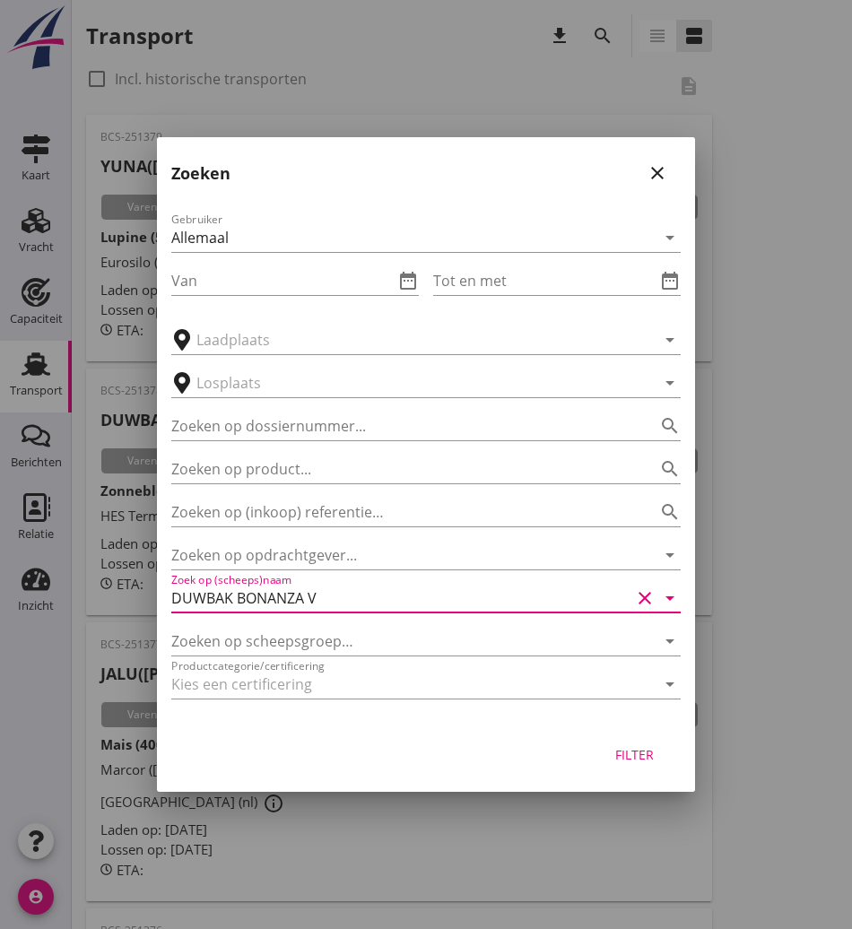
click at [633, 766] on button "Filter" at bounding box center [633, 754] width 79 height 32
type input "DUWBAK BONANZA V"
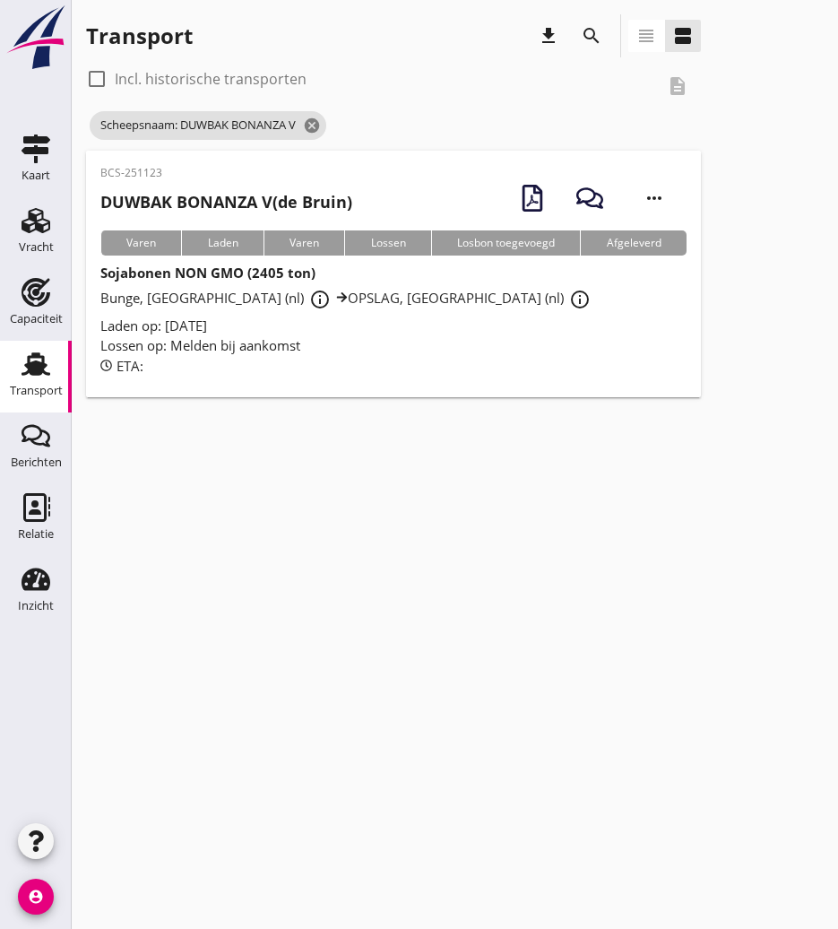
click at [276, 193] on h2 "DUWBAK BONANZA V (de Bruin)" at bounding box center [226, 202] width 252 height 24
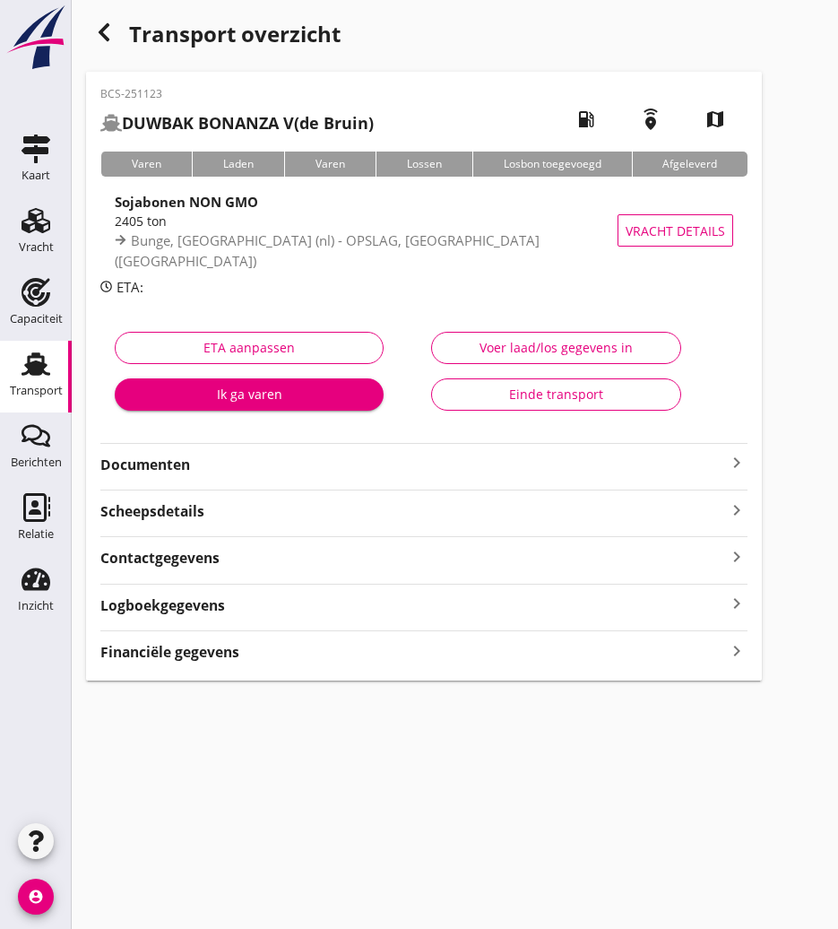
drag, startPoint x: 167, startPoint y: 464, endPoint x: 194, endPoint y: 467, distance: 27.0
click at [167, 464] on strong "Documenten" at bounding box center [413, 465] width 626 height 21
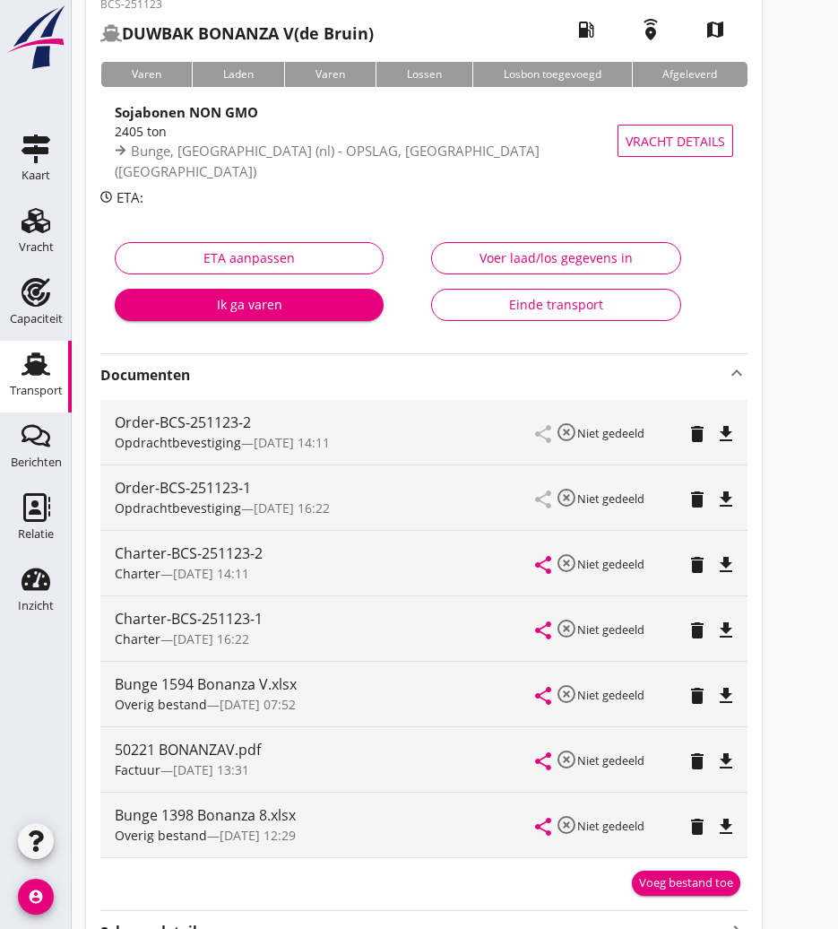
scroll to position [179, 0]
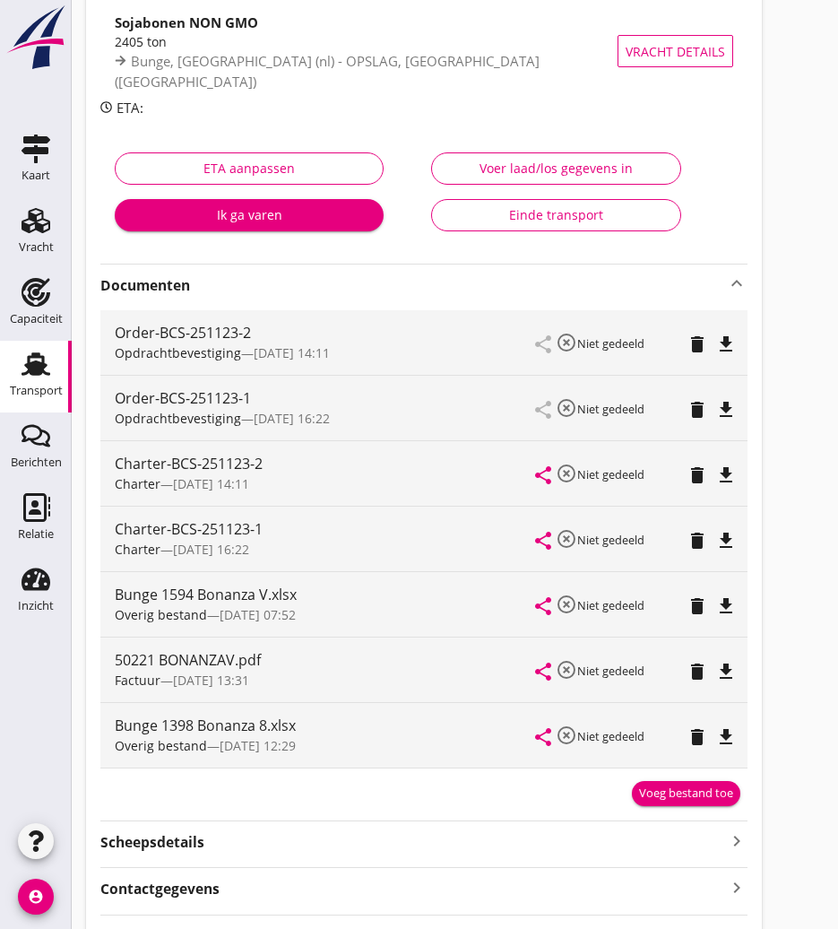
click at [727, 477] on icon "file_download" at bounding box center [726, 475] width 22 height 22
